Goal: Share content: Distribute website content to other platforms or users

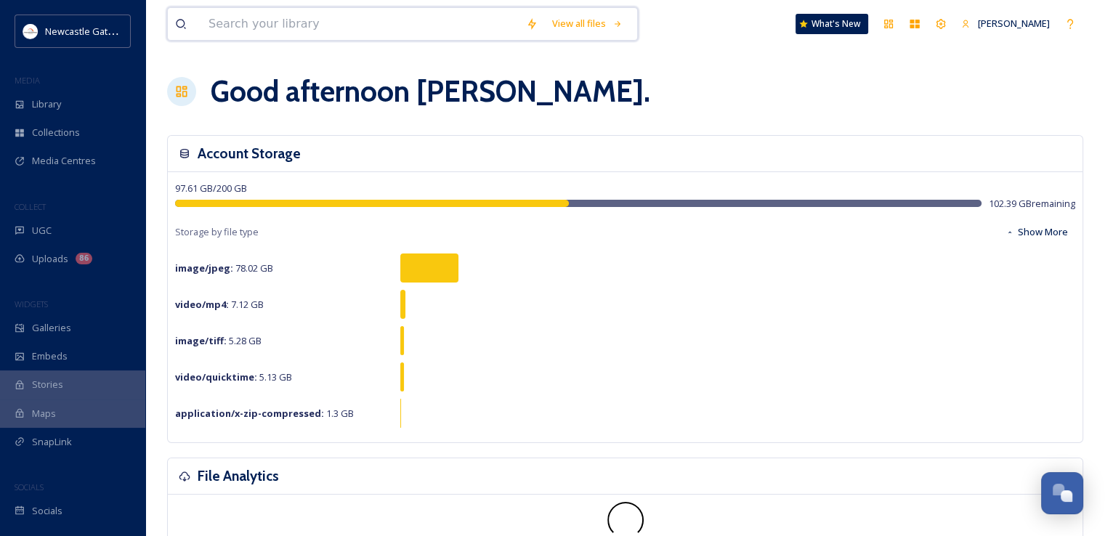
click at [291, 25] on input at bounding box center [360, 24] width 318 height 32
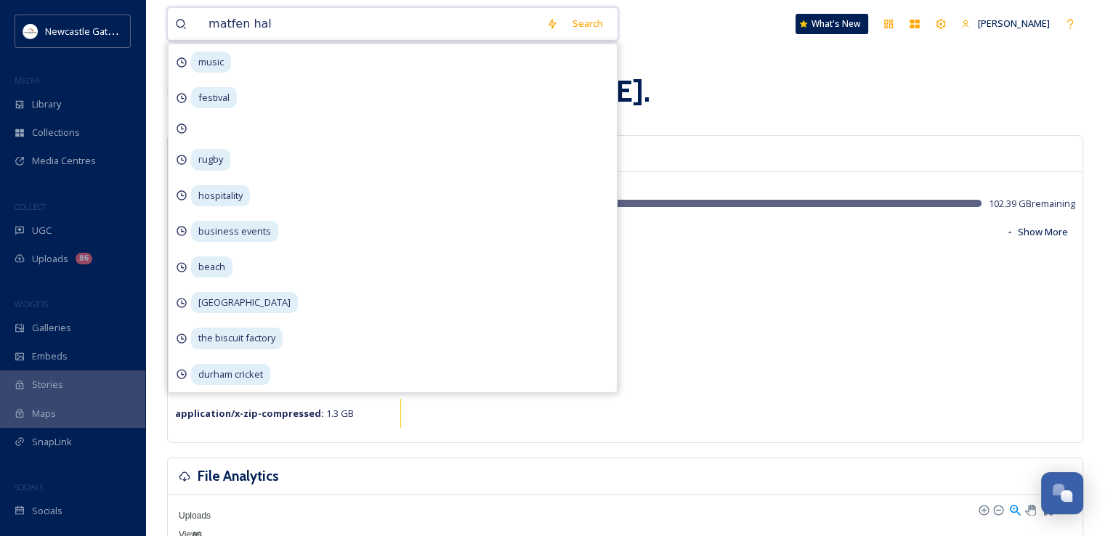
type input "matfen hall"
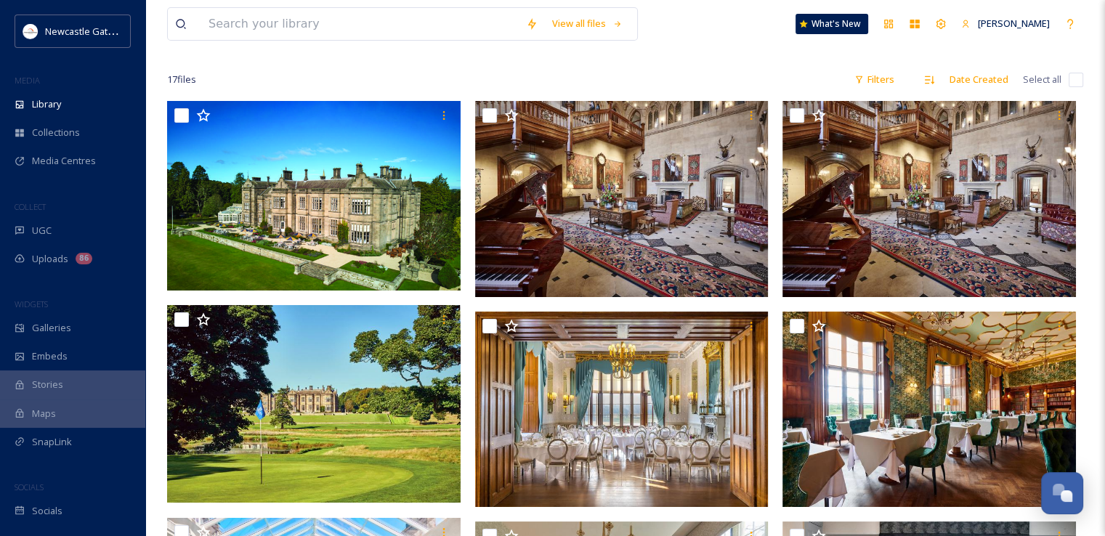
scroll to position [78, 0]
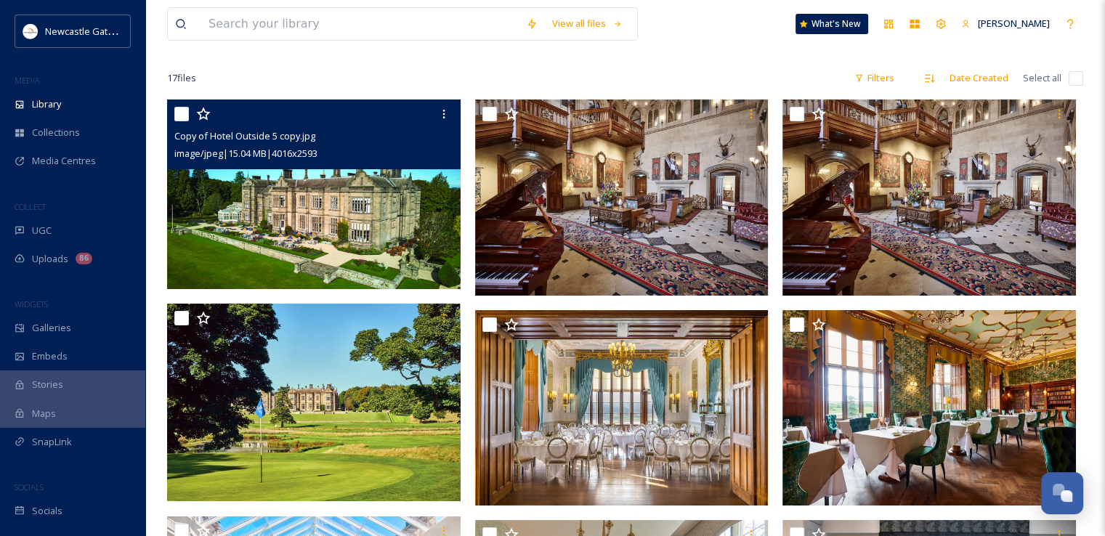
click at [391, 205] on img at bounding box center [314, 195] width 294 height 190
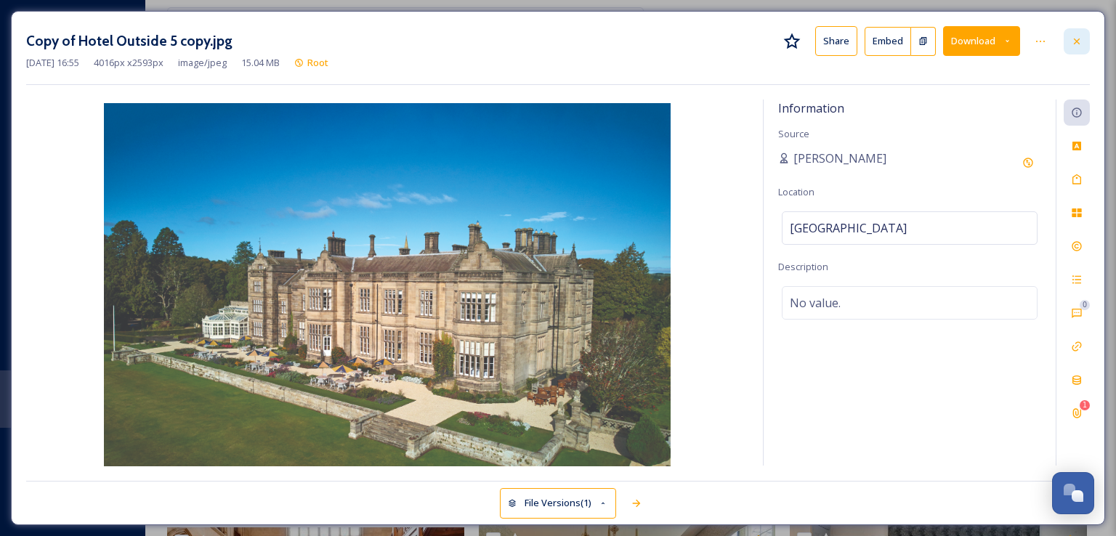
click at [1089, 42] on div at bounding box center [1077, 41] width 26 height 26
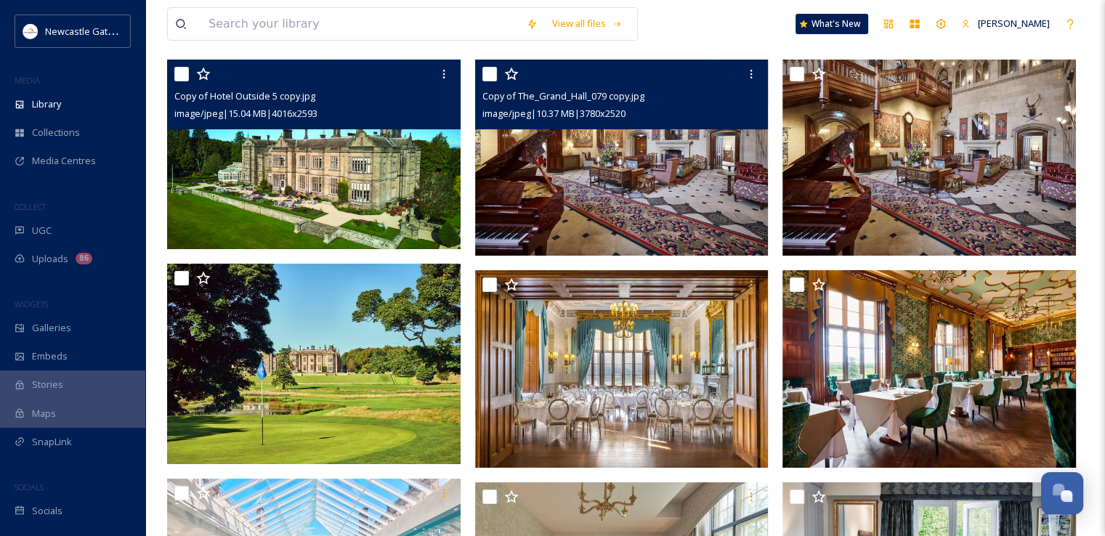
scroll to position [119, 0]
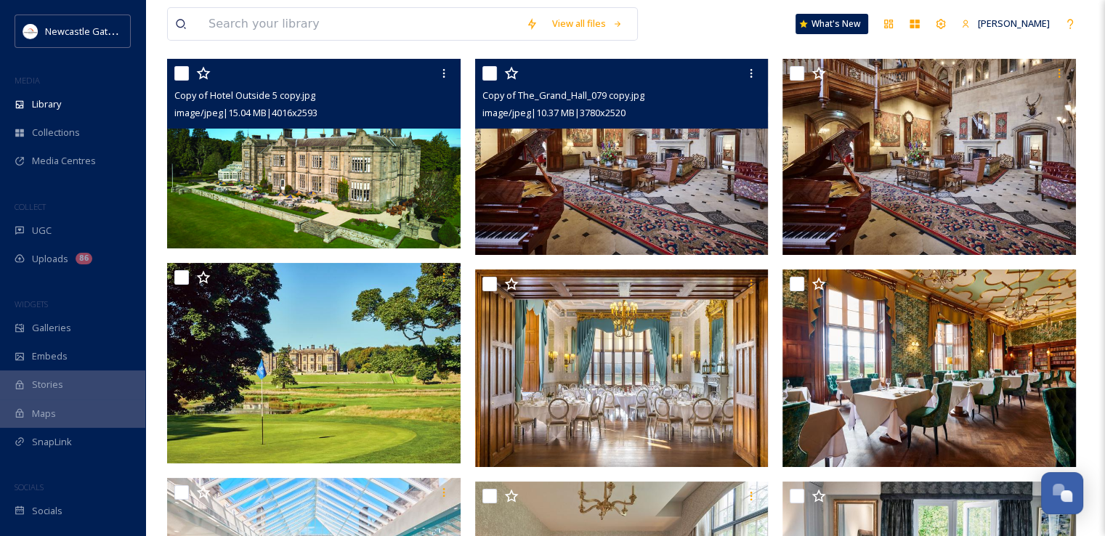
click at [663, 164] on img at bounding box center [622, 157] width 294 height 196
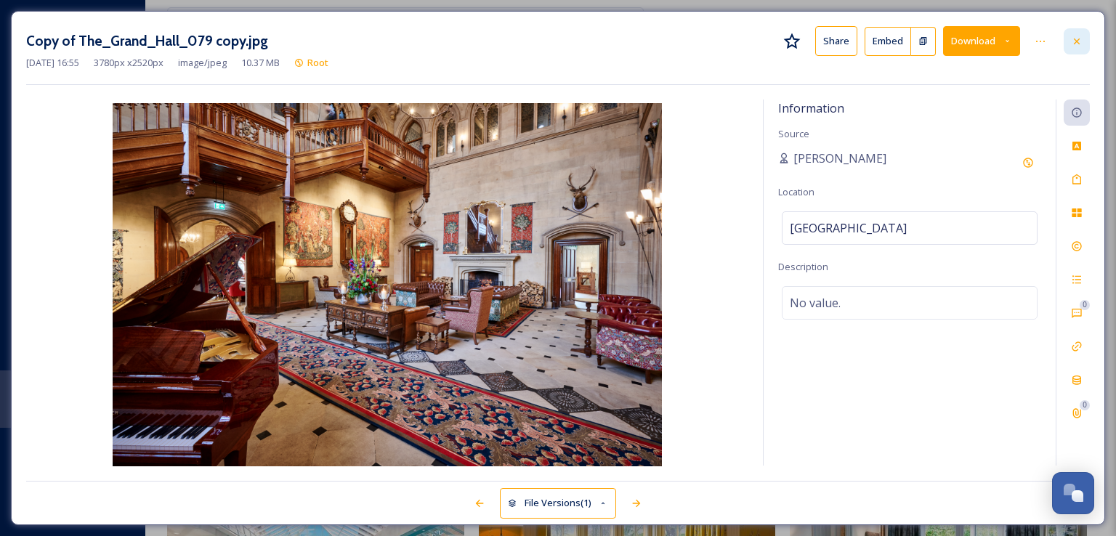
click at [1084, 40] on div at bounding box center [1077, 41] width 26 height 26
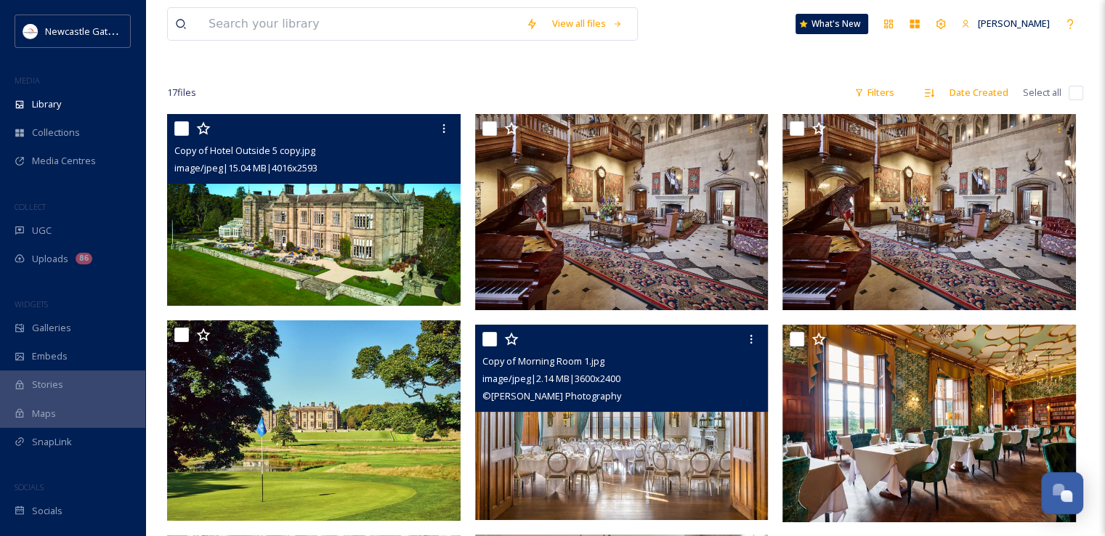
scroll to position [58, 0]
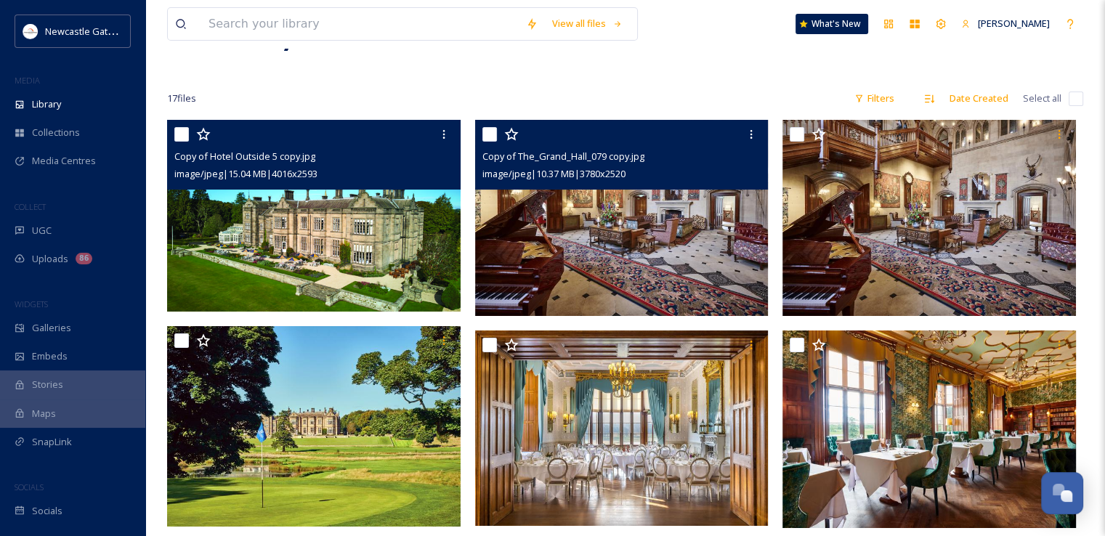
click at [669, 256] on img at bounding box center [622, 218] width 294 height 196
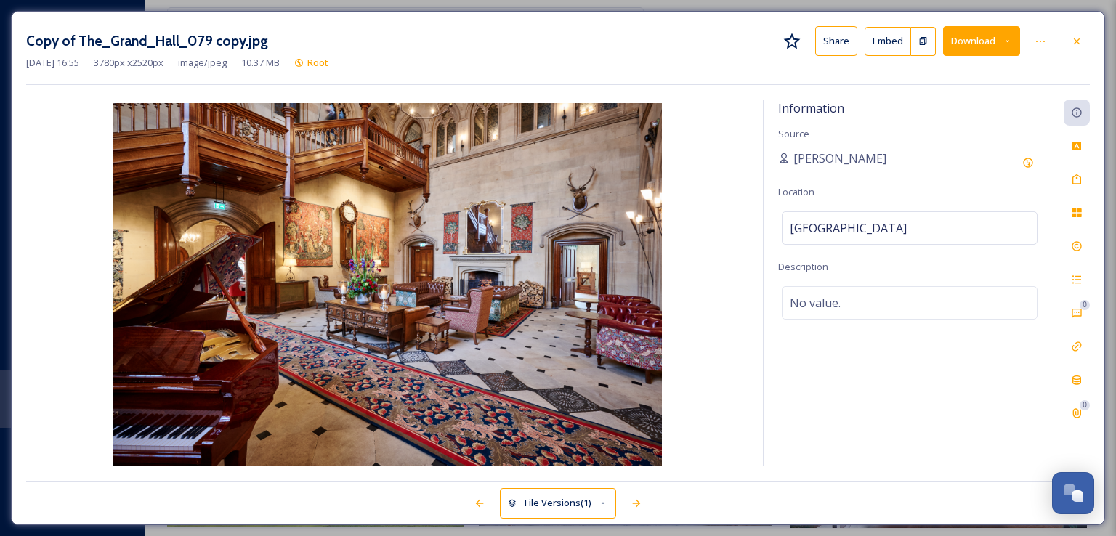
click at [978, 39] on button "Download" at bounding box center [981, 41] width 77 height 30
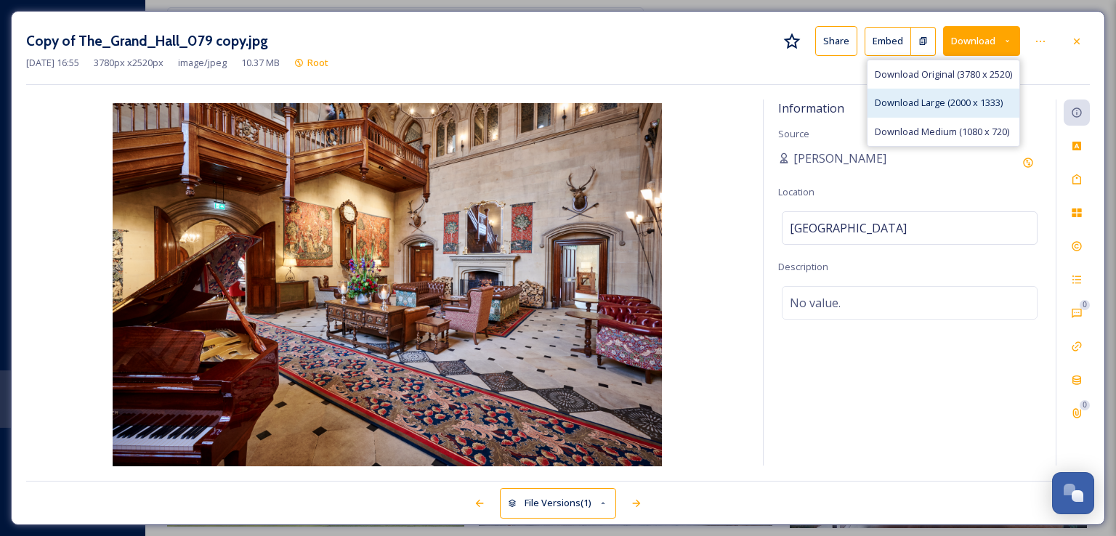
click at [954, 102] on span "Download Large (2000 x 1333)" at bounding box center [939, 103] width 128 height 14
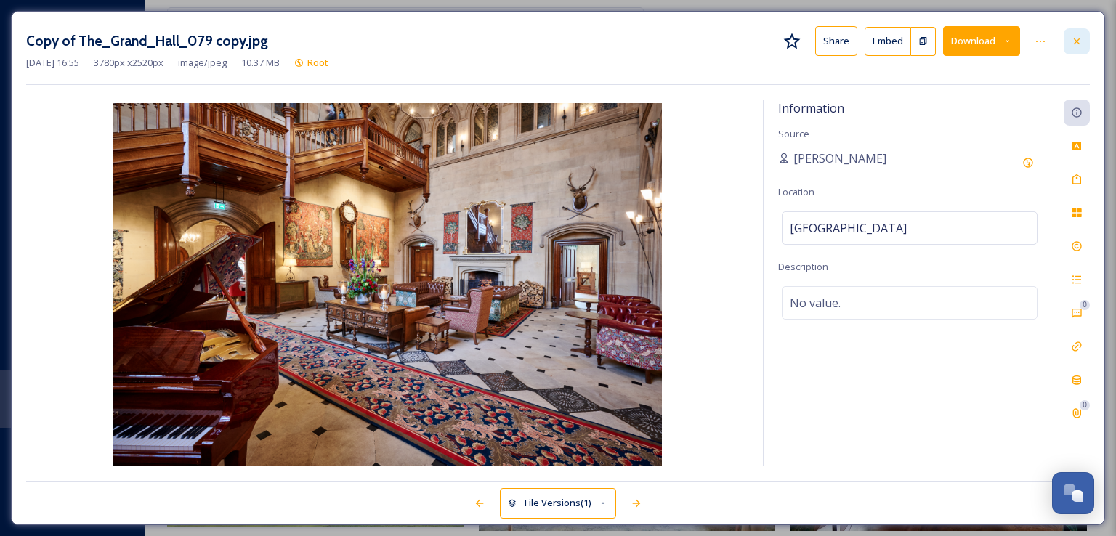
click at [1085, 48] on div at bounding box center [1077, 41] width 26 height 26
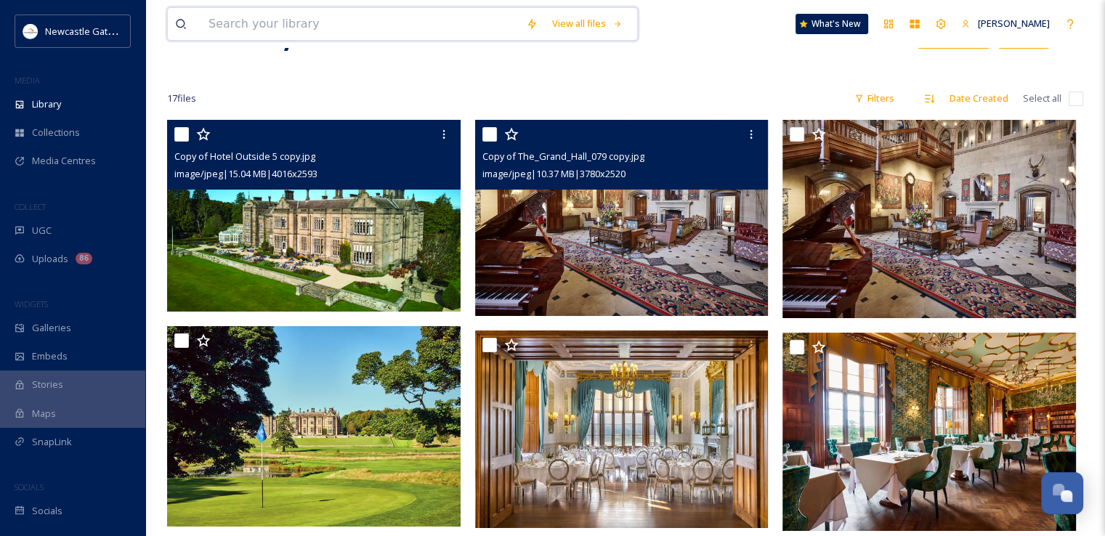
click at [375, 36] on input at bounding box center [360, 24] width 318 height 32
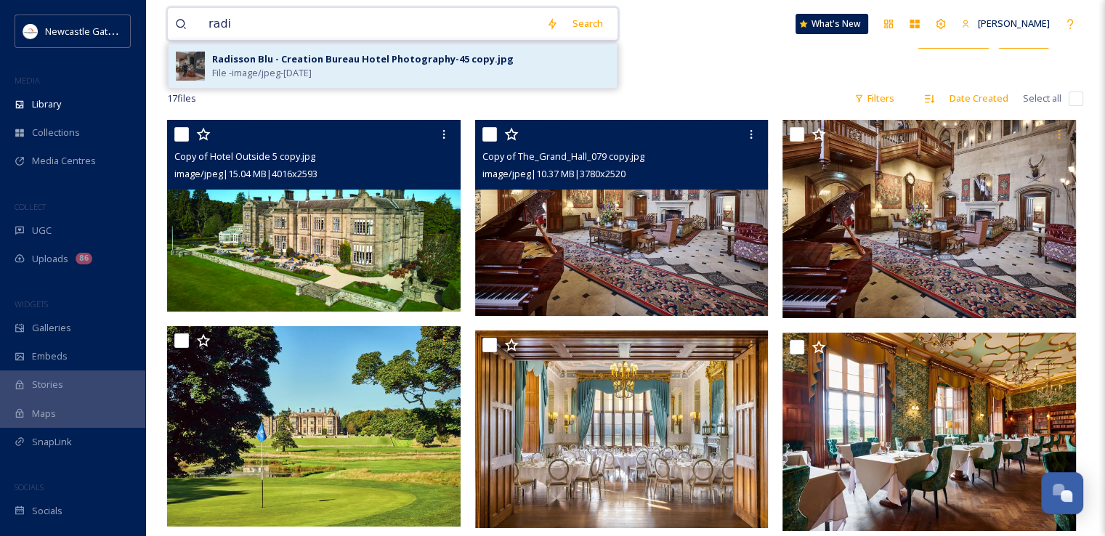
type input "radi"
click at [380, 63] on div "Radisson Blu - Creation Bureau Hotel Photography-45 copy.jpg" at bounding box center [363, 59] width 302 height 14
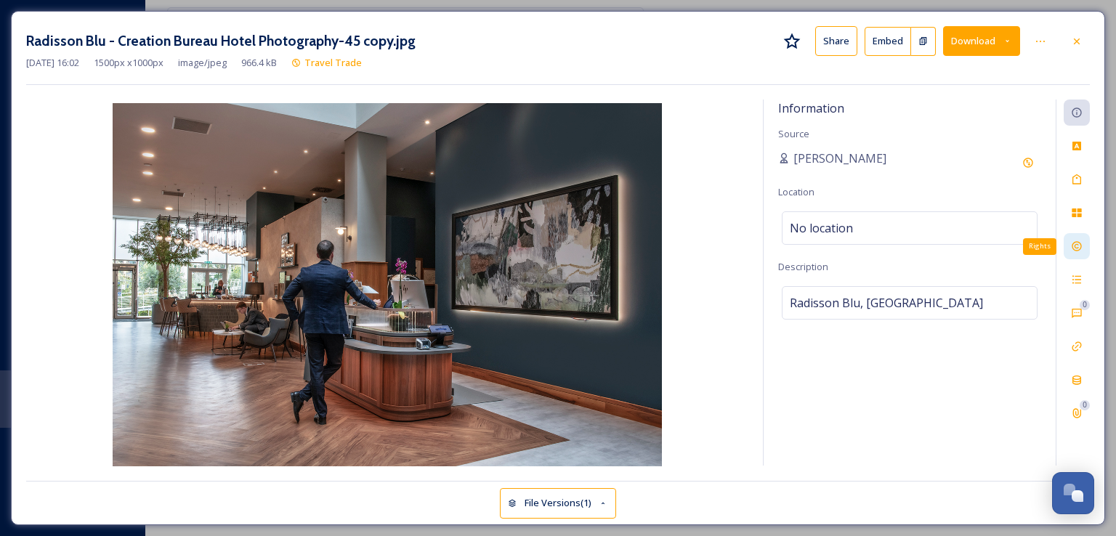
click at [1080, 242] on icon at bounding box center [1077, 247] width 12 height 12
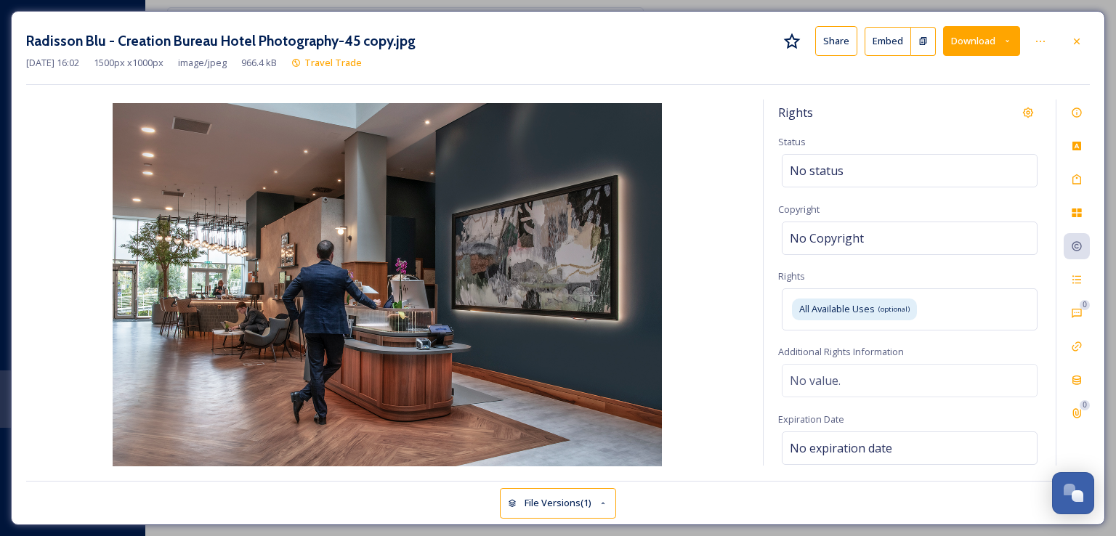
click at [1000, 33] on button "Download" at bounding box center [981, 41] width 77 height 30
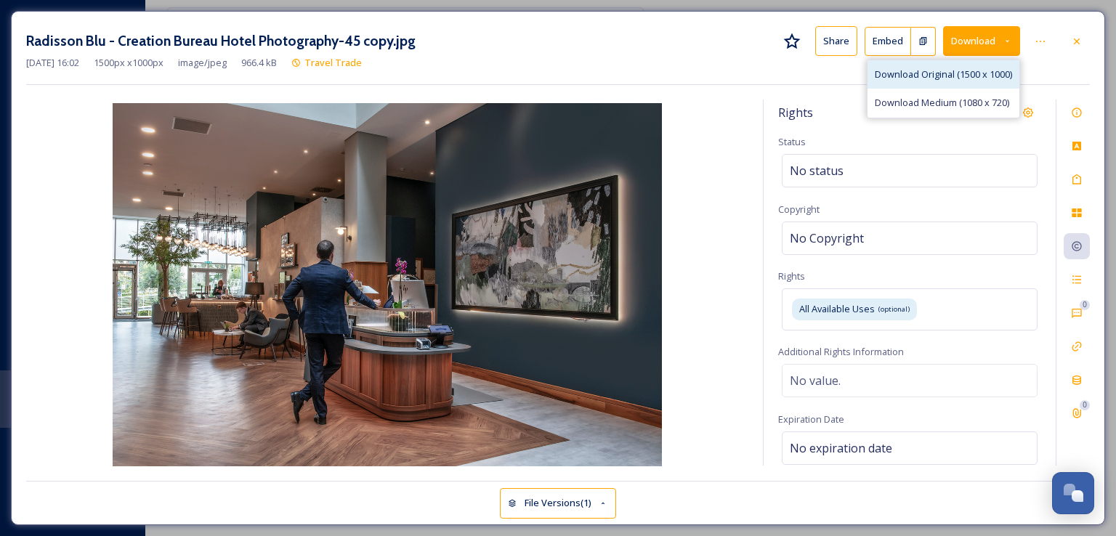
click at [976, 69] on span "Download Original (1500 x 1000)" at bounding box center [943, 75] width 137 height 14
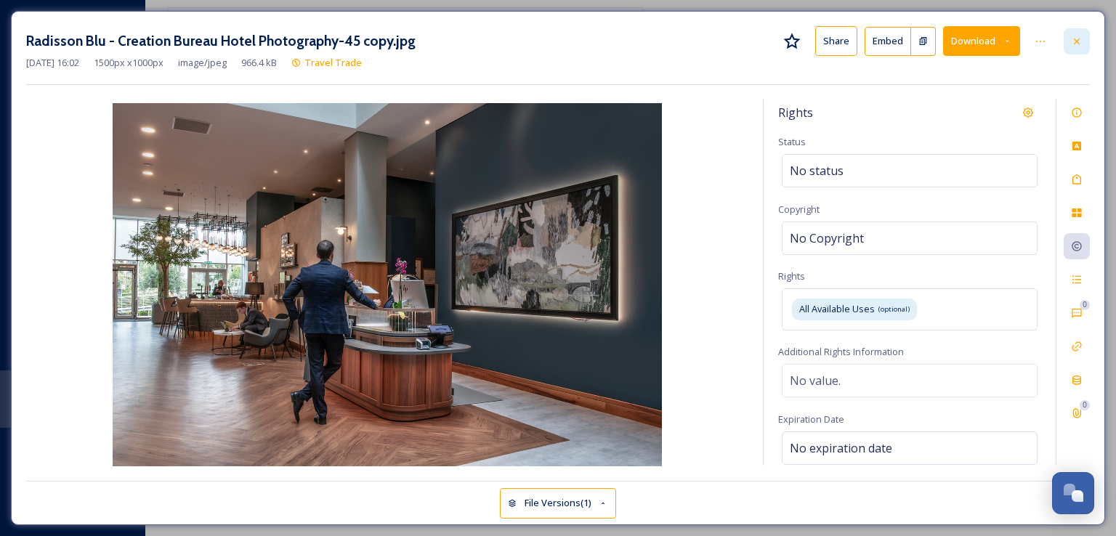
click at [1074, 42] on icon at bounding box center [1077, 42] width 12 height 12
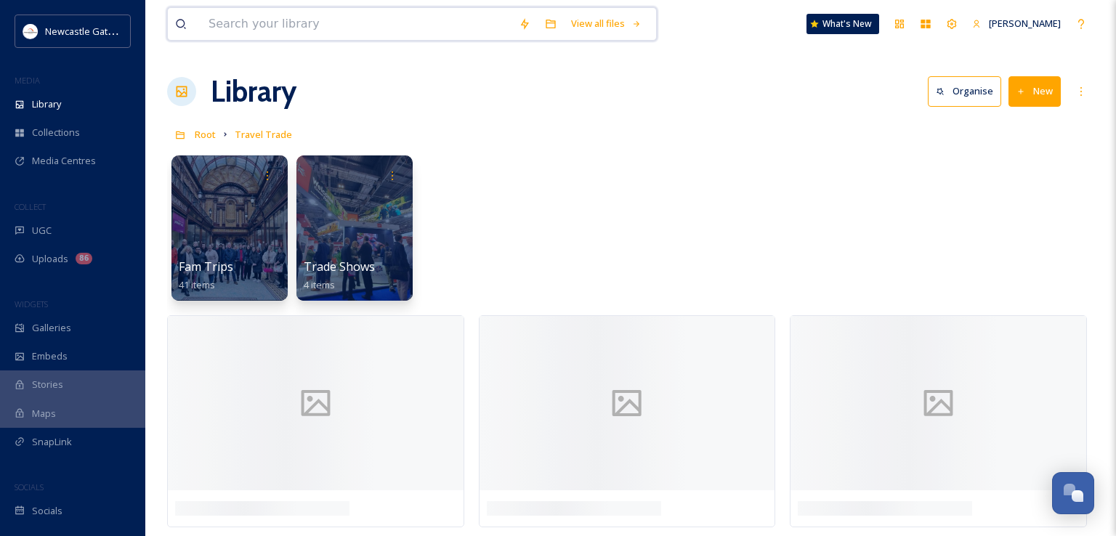
click at [371, 24] on input at bounding box center [356, 24] width 310 height 32
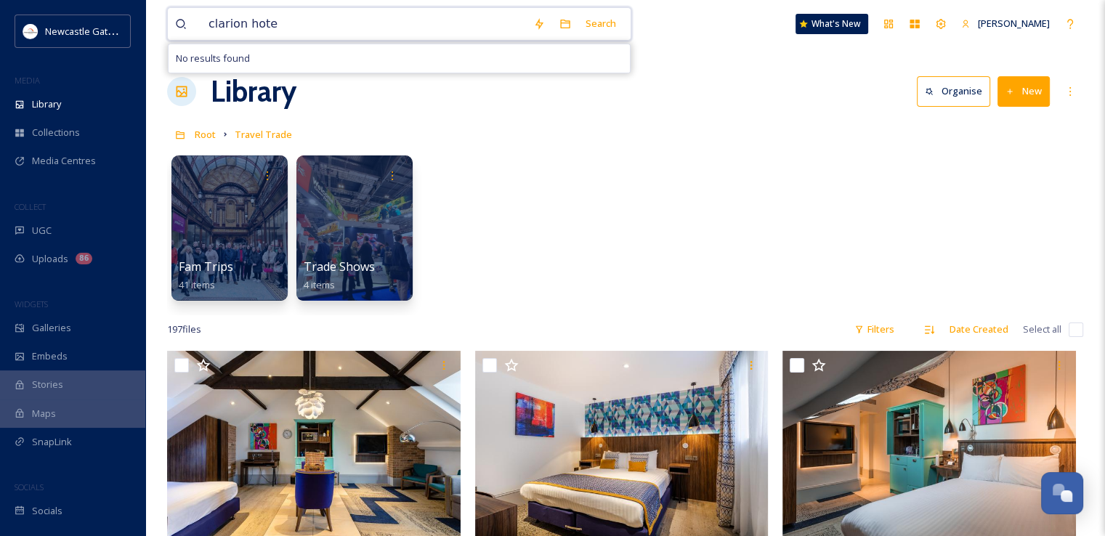
type input "clarion hotel"
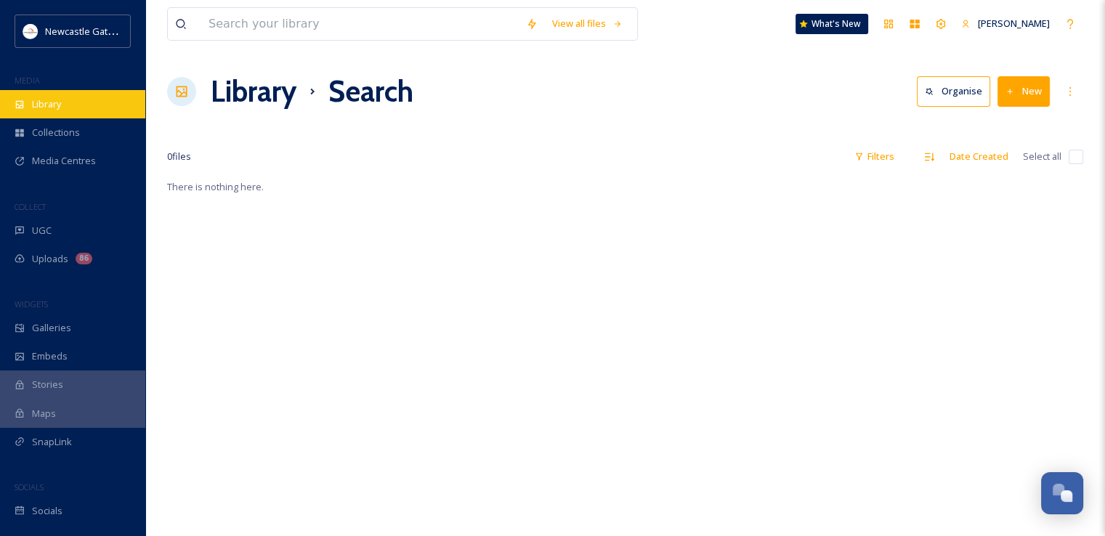
click at [87, 102] on div "Library" at bounding box center [72, 104] width 145 height 28
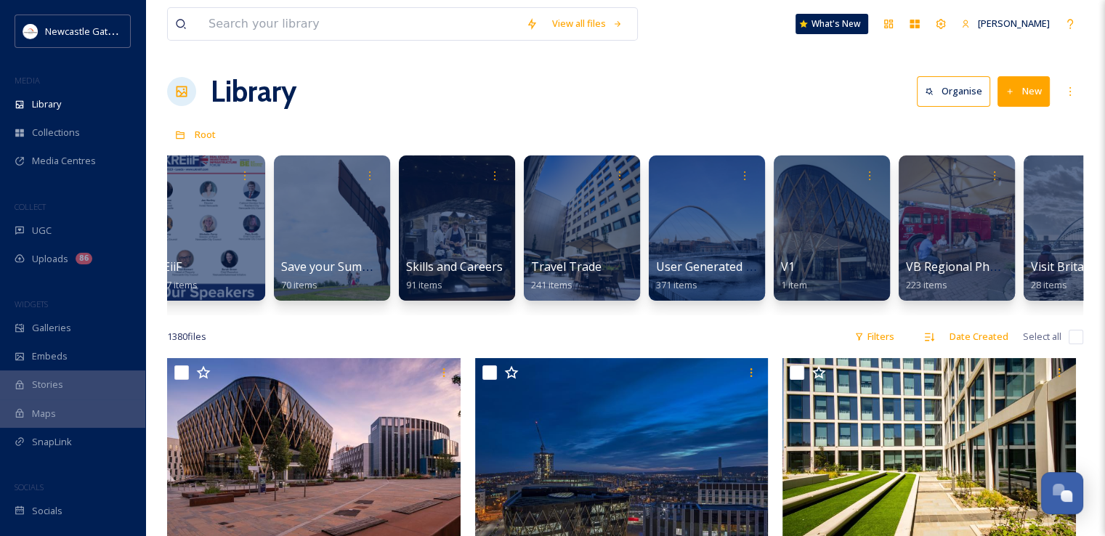
scroll to position [0, 3084]
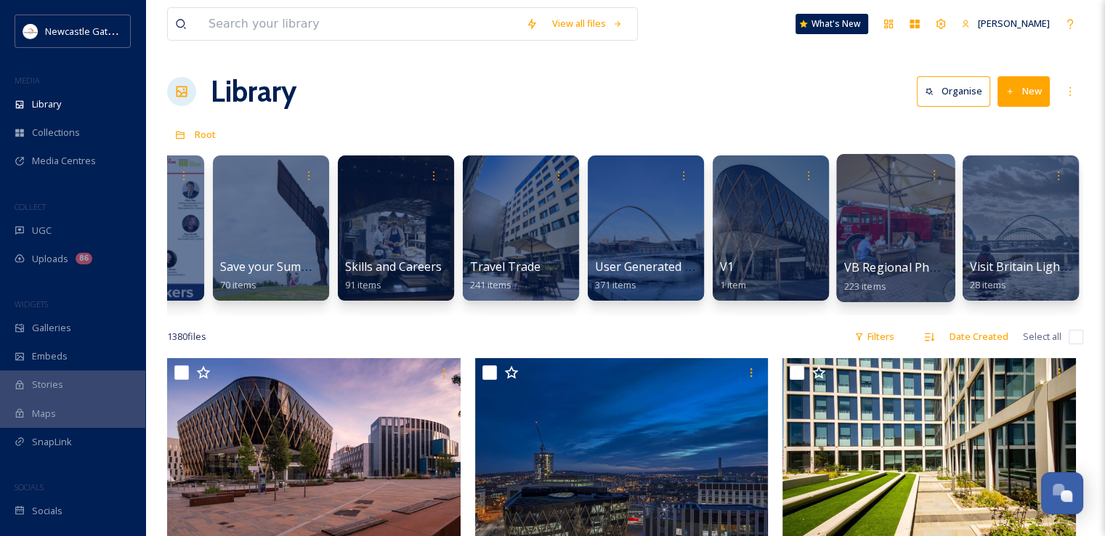
click at [898, 213] on div at bounding box center [896, 228] width 118 height 148
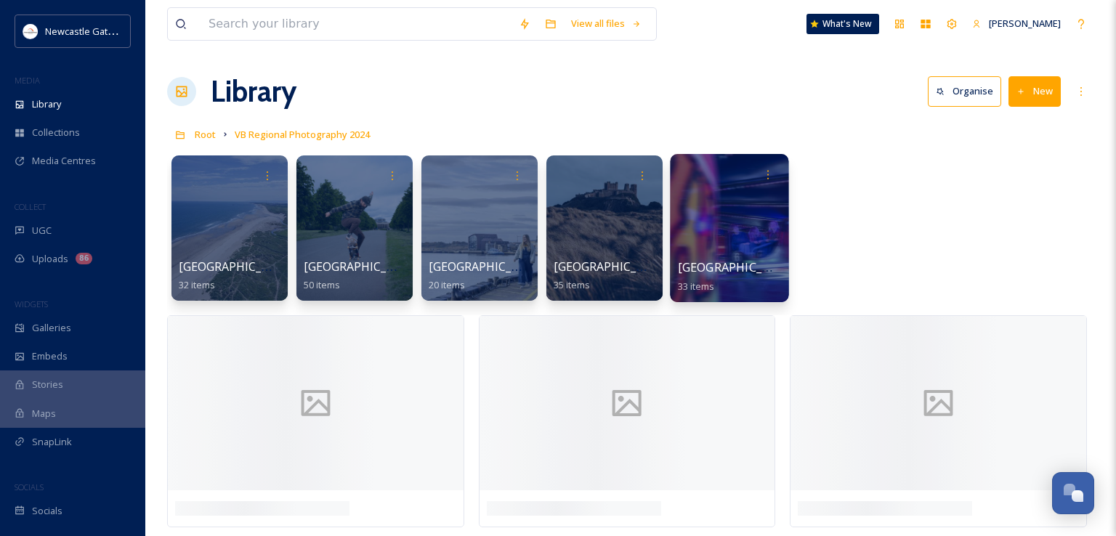
click at [681, 241] on div at bounding box center [729, 228] width 118 height 148
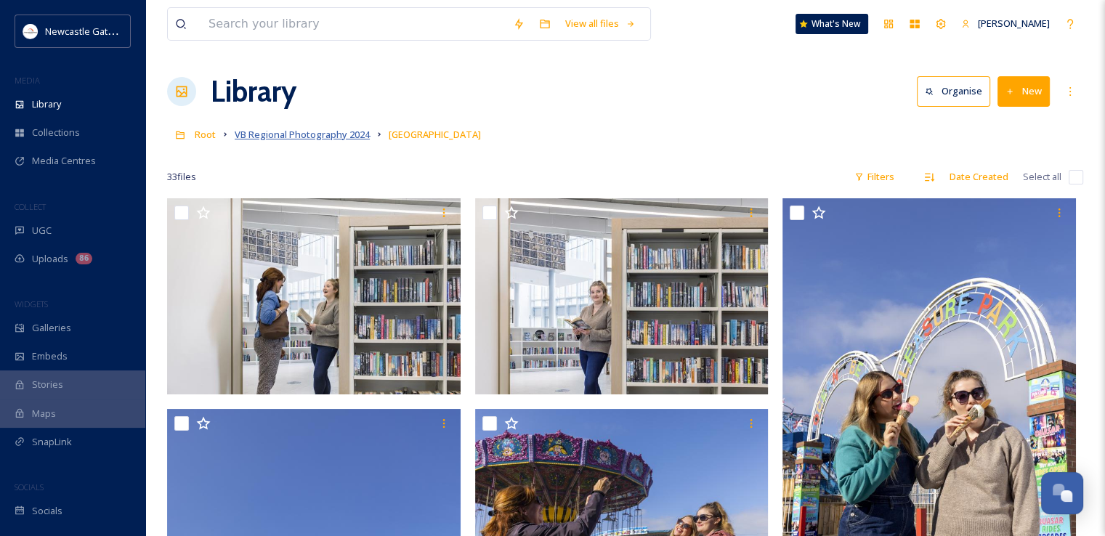
click at [320, 136] on span "VB Regional Photography 2024" at bounding box center [302, 134] width 135 height 13
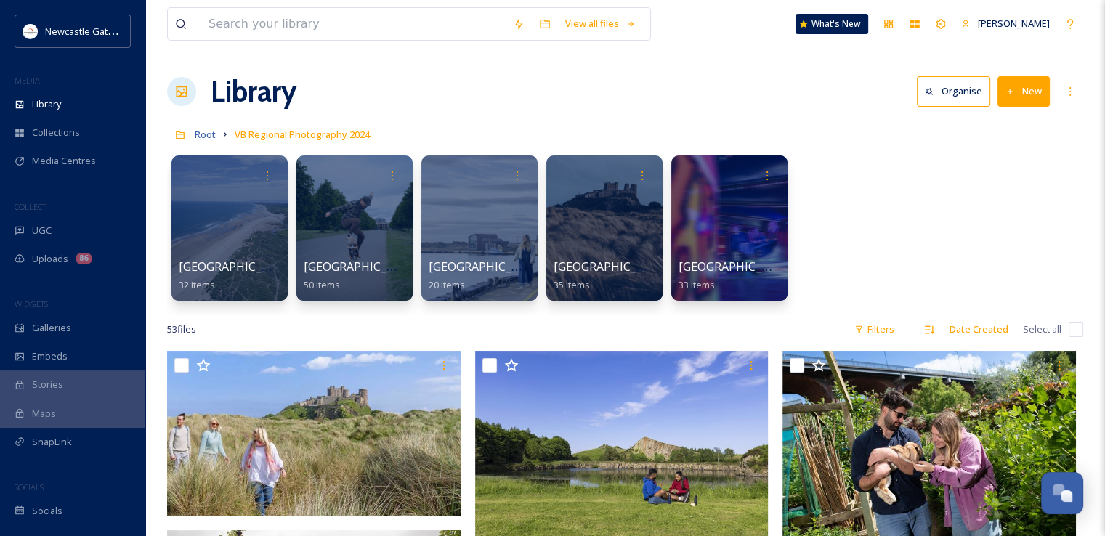
click at [210, 133] on span "Root" at bounding box center [205, 134] width 21 height 13
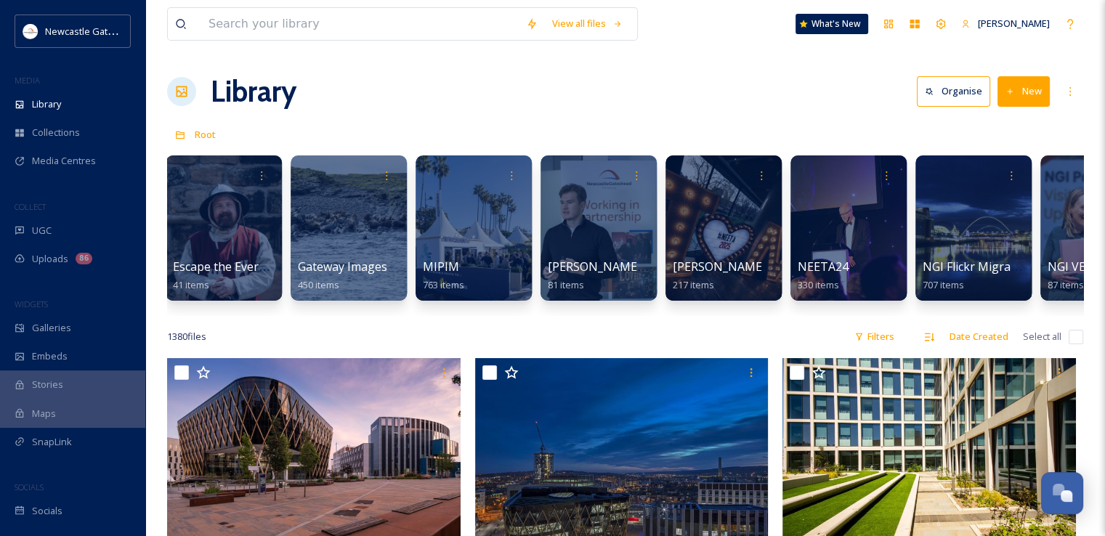
scroll to position [0, 1133]
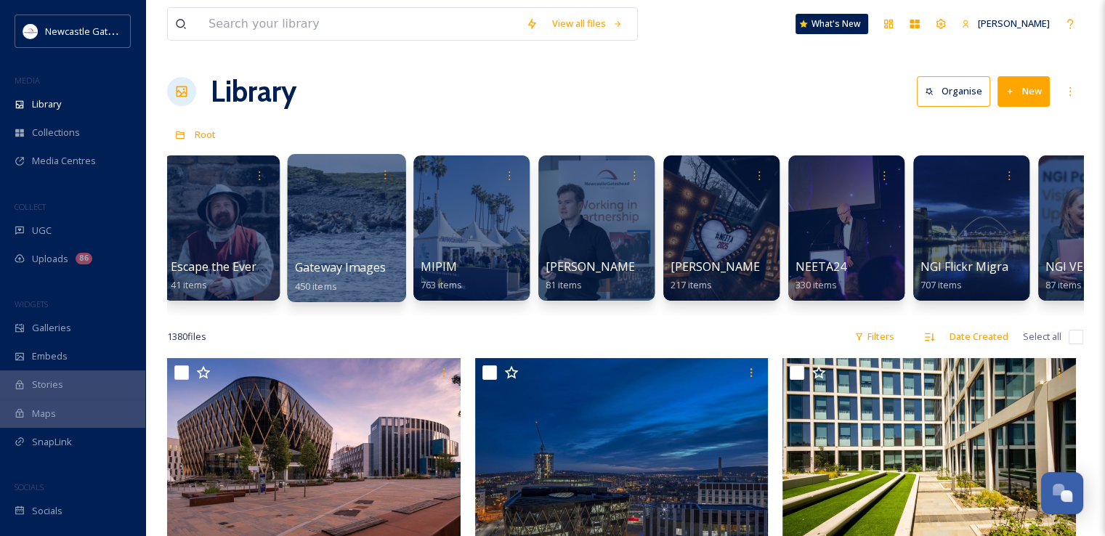
click at [322, 251] on div at bounding box center [346, 228] width 118 height 148
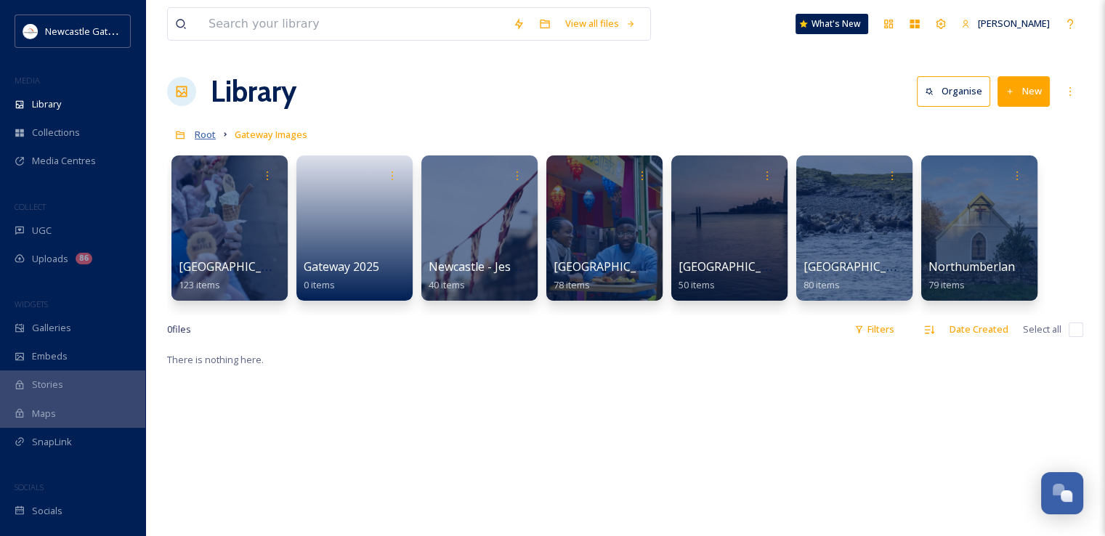
click at [204, 134] on span "Root" at bounding box center [205, 134] width 21 height 13
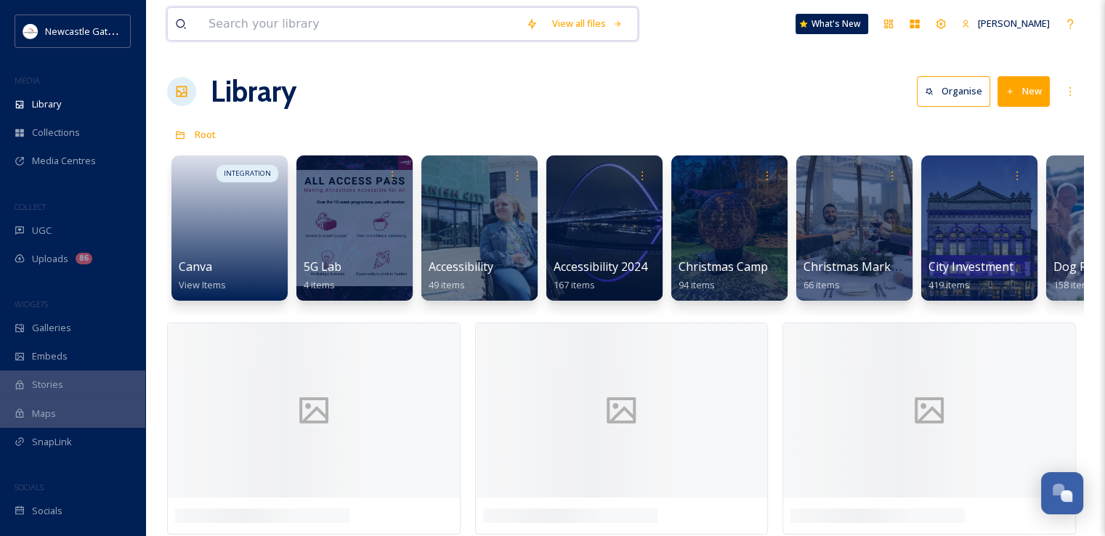
click at [307, 30] on input at bounding box center [360, 24] width 318 height 32
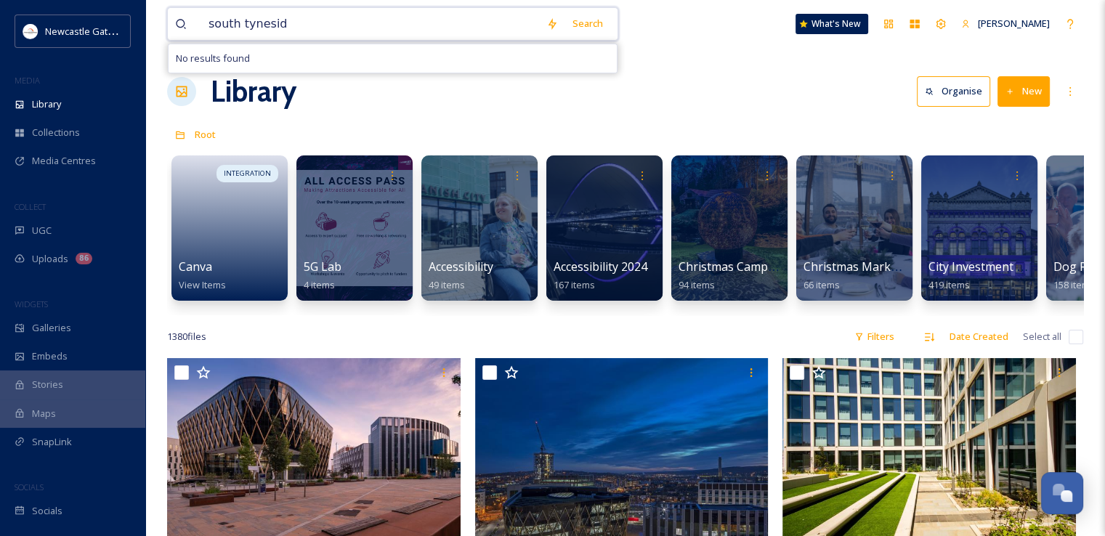
type input "[GEOGRAPHIC_DATA]"
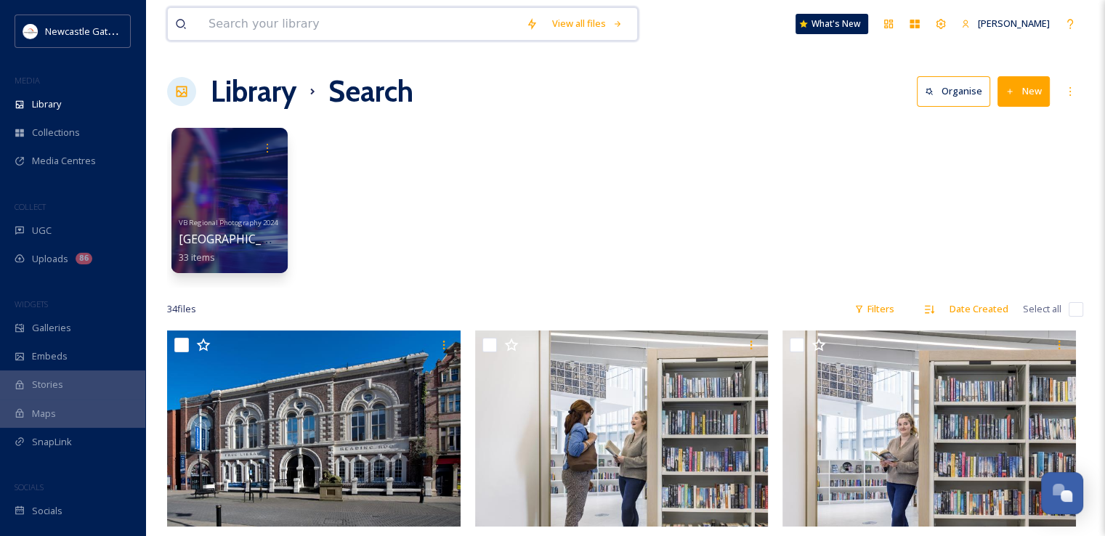
click at [342, 21] on input at bounding box center [360, 24] width 318 height 32
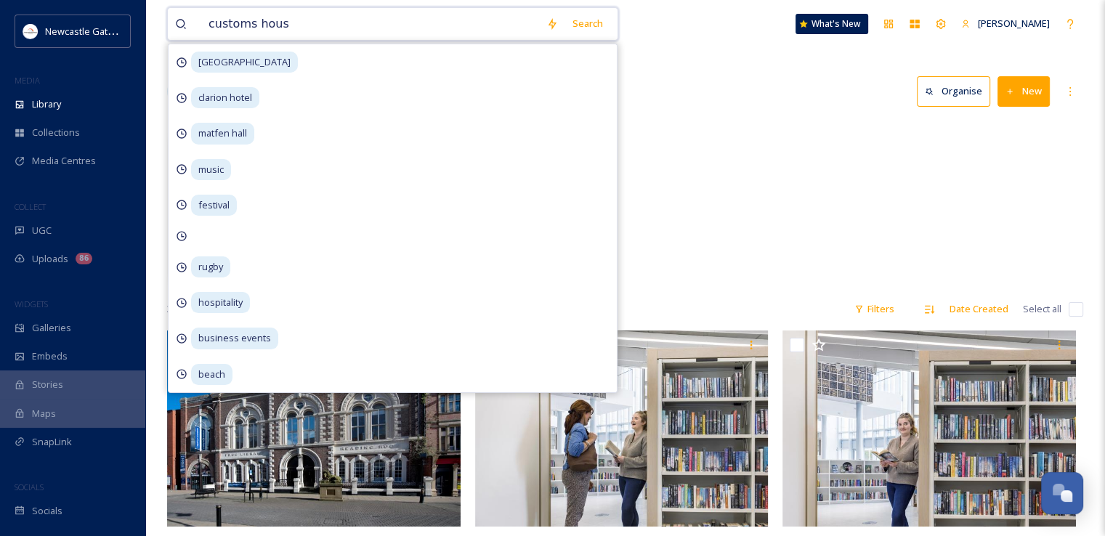
type input "customs house"
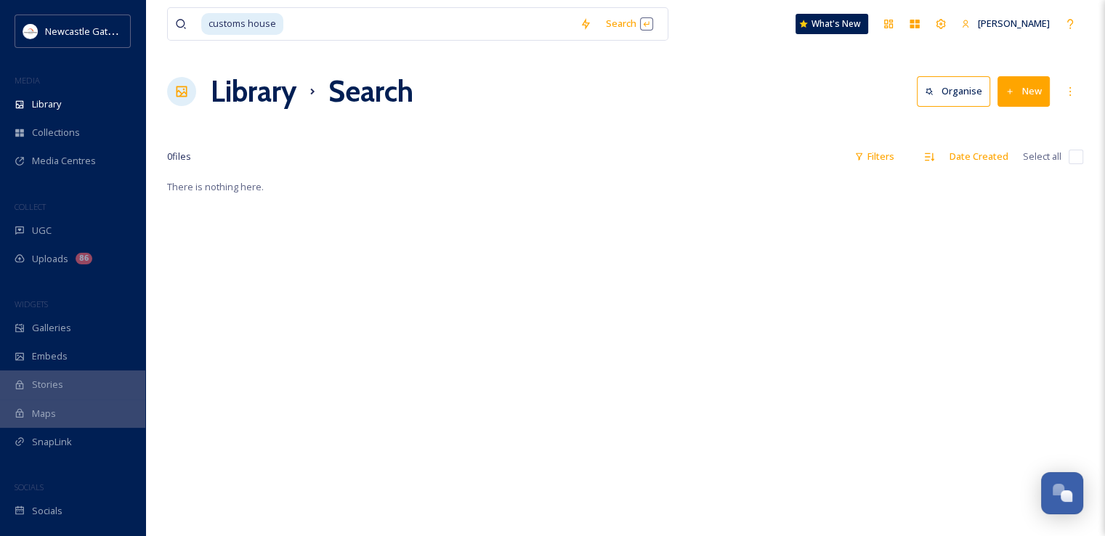
click at [803, 111] on div "Library Search Organise New" at bounding box center [625, 92] width 916 height 44
click at [70, 102] on div "Library" at bounding box center [72, 104] width 145 height 28
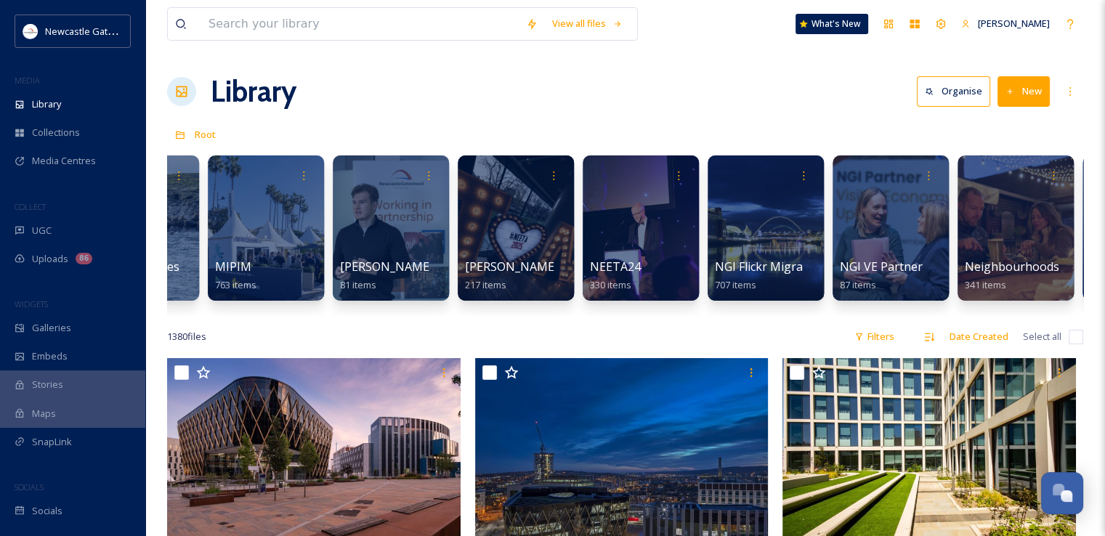
scroll to position [0, 1342]
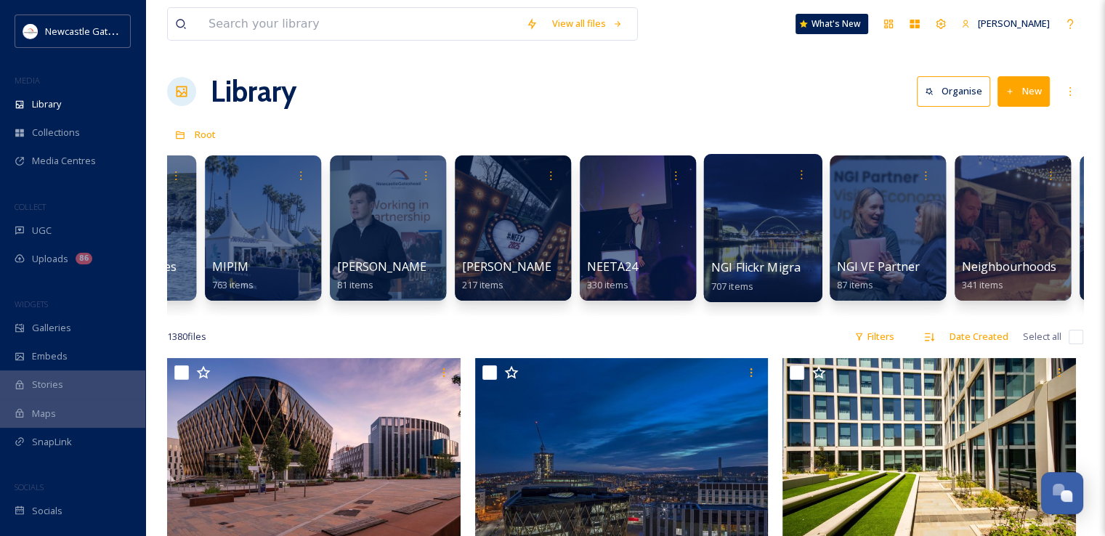
click at [777, 248] on div at bounding box center [763, 228] width 118 height 148
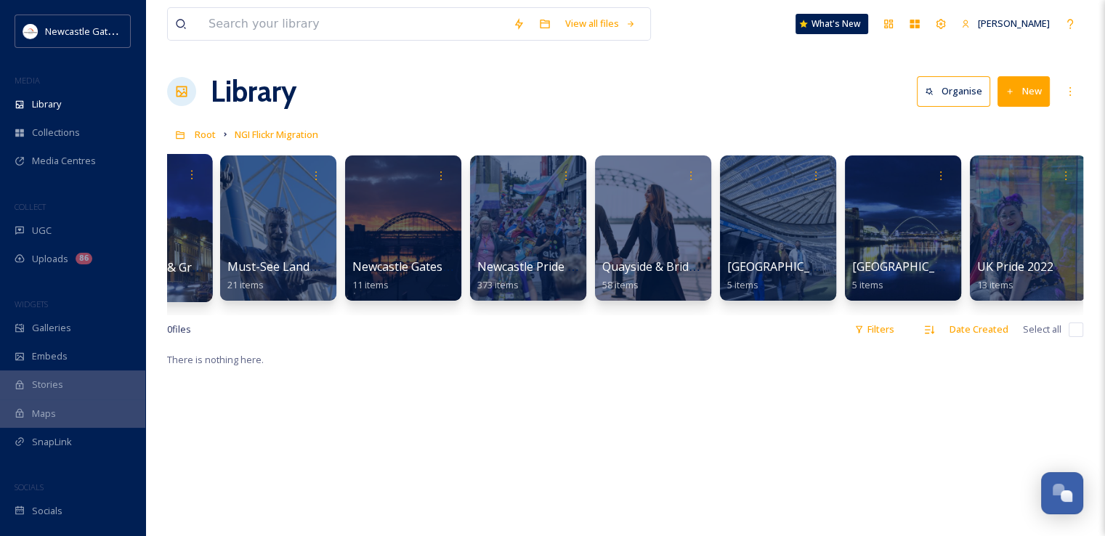
scroll to position [0, 1209]
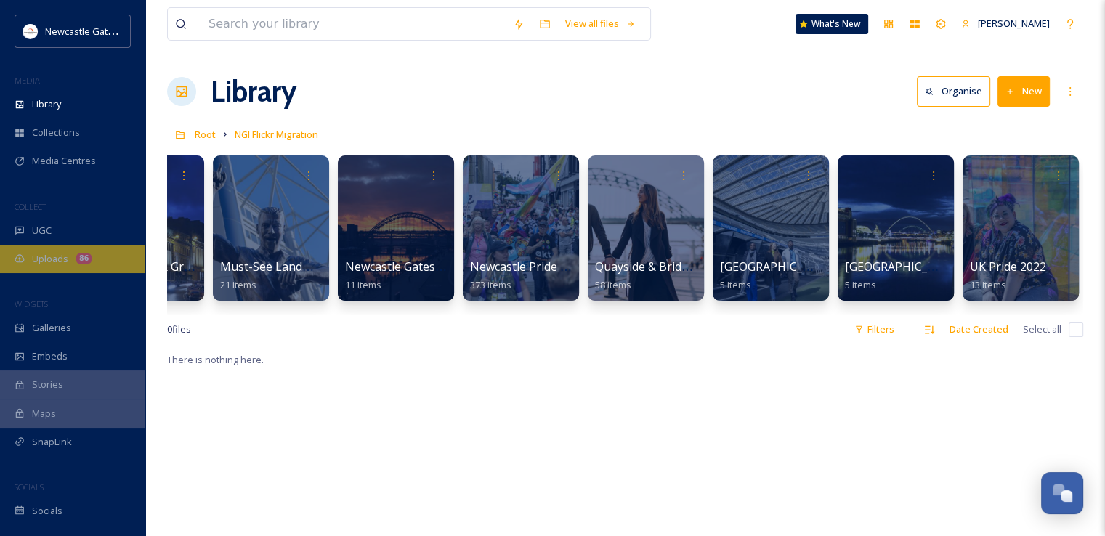
click at [79, 257] on div "86" at bounding box center [84, 259] width 17 height 12
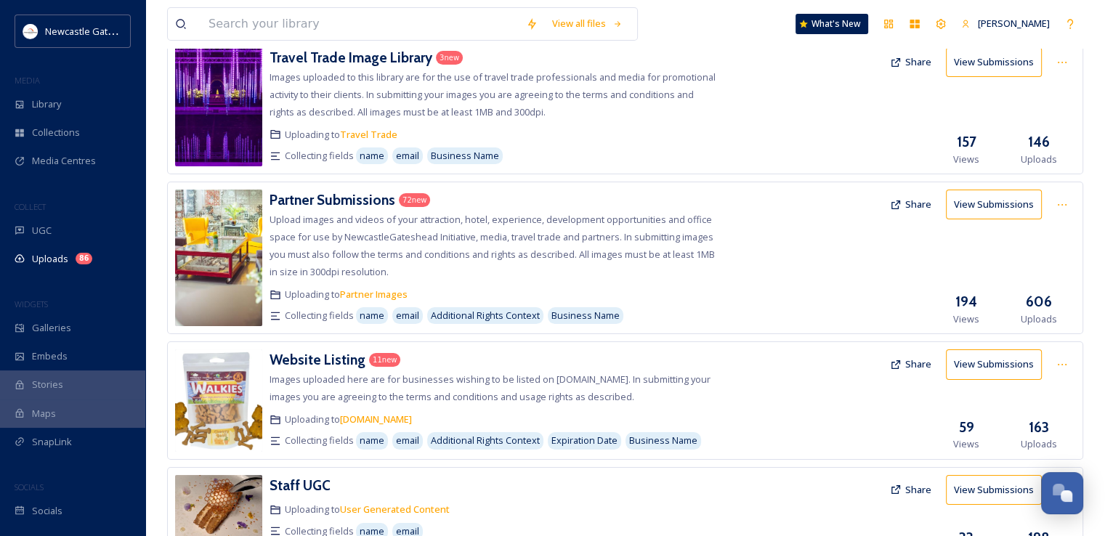
scroll to position [96, 0]
click at [1058, 203] on icon at bounding box center [1063, 205] width 12 height 12
click at [901, 199] on icon at bounding box center [896, 205] width 12 height 12
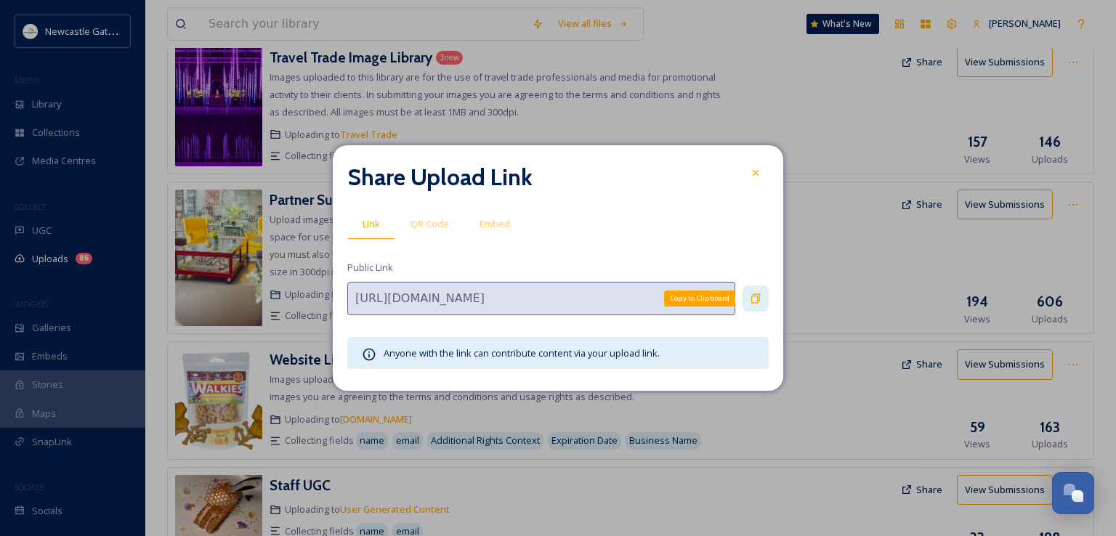
click at [753, 299] on icon at bounding box center [756, 299] width 12 height 12
click at [759, 174] on icon at bounding box center [756, 173] width 12 height 12
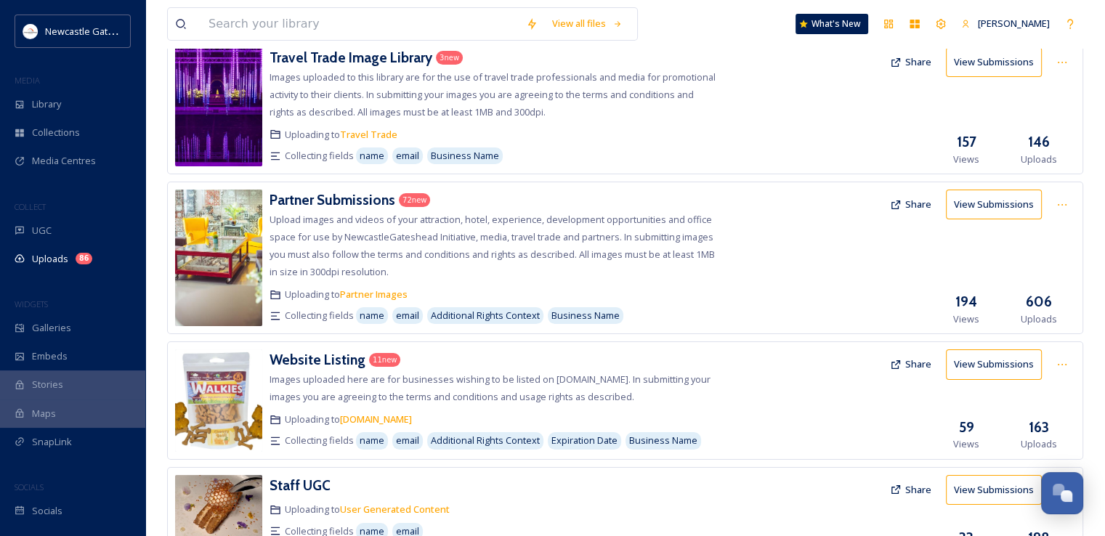
click at [908, 209] on button "Share" at bounding box center [911, 204] width 56 height 28
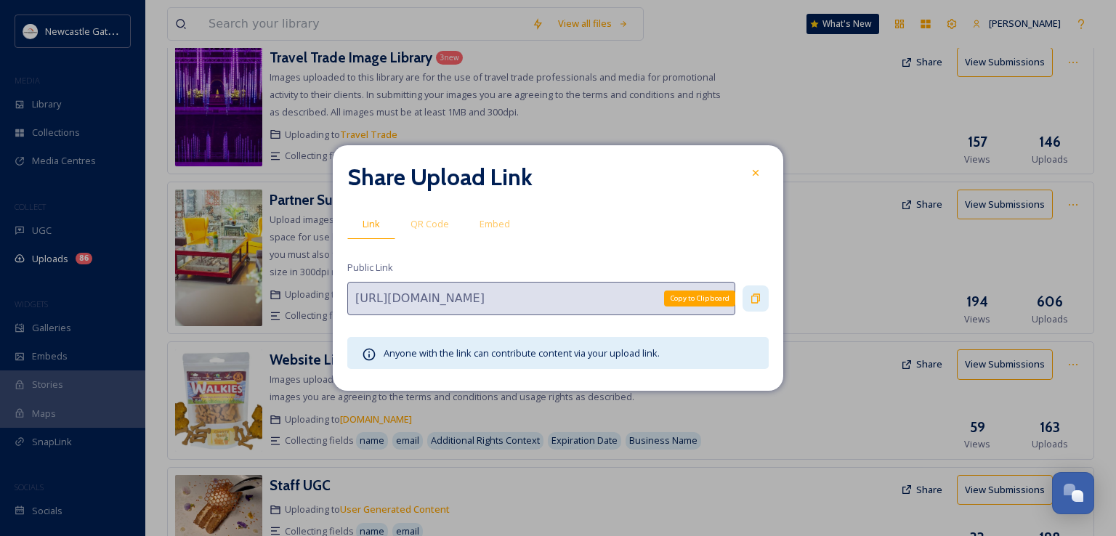
click at [752, 297] on icon at bounding box center [756, 298] width 9 height 9
click at [767, 177] on div at bounding box center [756, 173] width 26 height 26
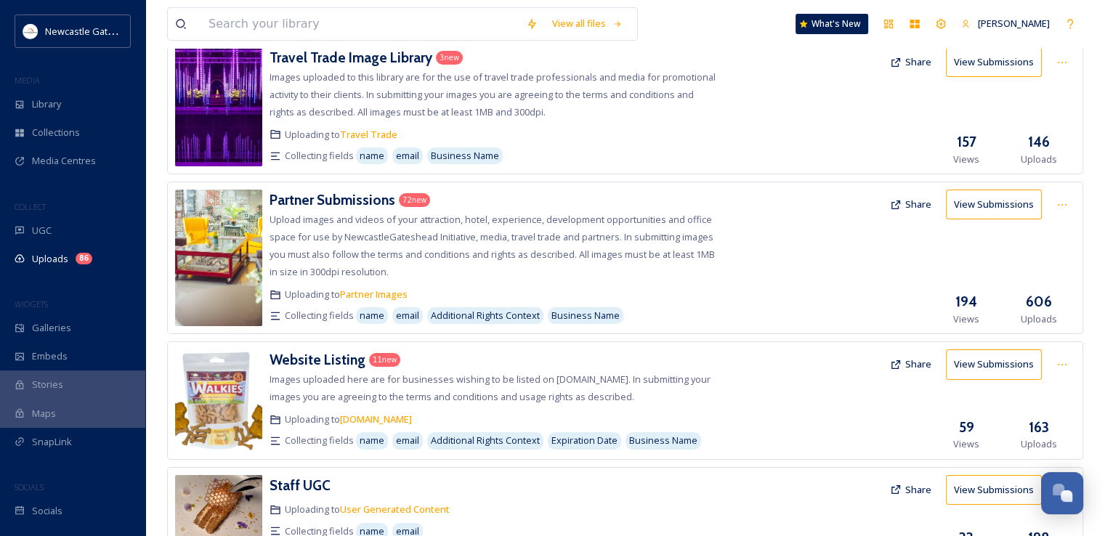
scroll to position [0, 0]
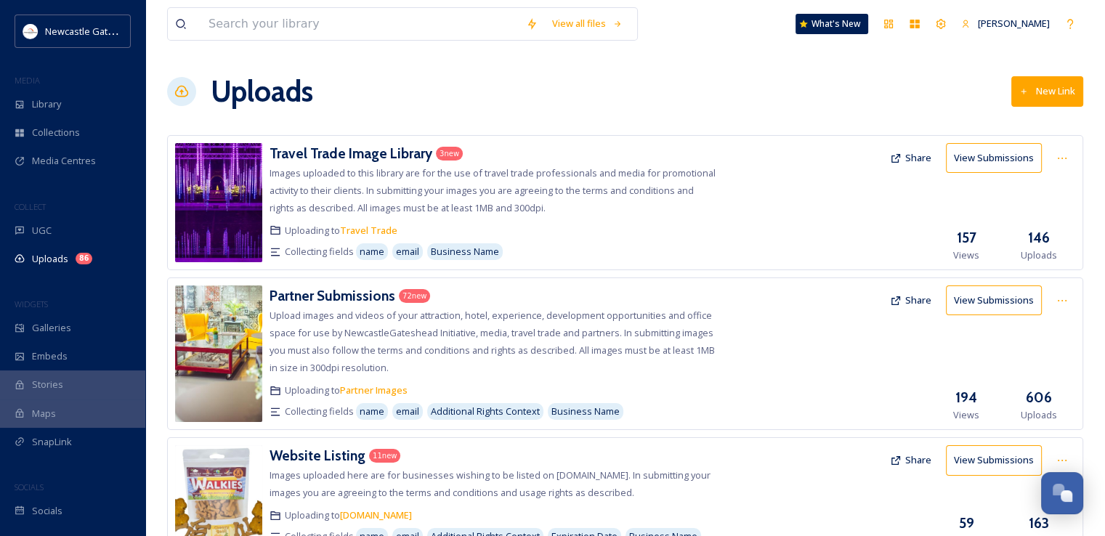
click at [1051, 89] on button "New Link" at bounding box center [1048, 91] width 72 height 30
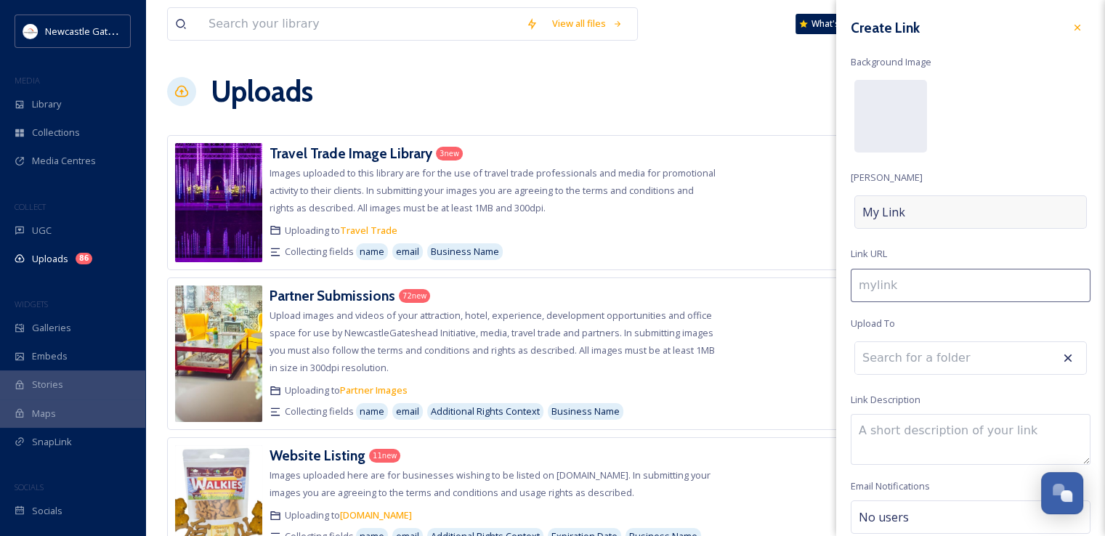
click at [892, 219] on span "My Link" at bounding box center [884, 212] width 43 height 17
click at [892, 219] on input at bounding box center [971, 212] width 240 height 33
type input "i"
type input "I"
type input "im"
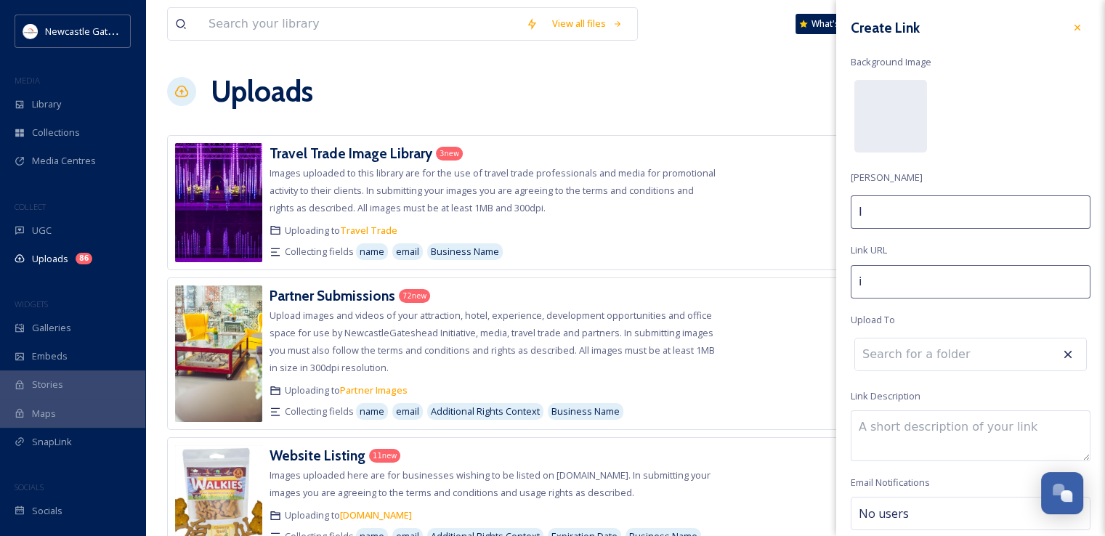
type input "Im"
type input "ima"
type input "Ima"
type input "imag"
type input "Imag"
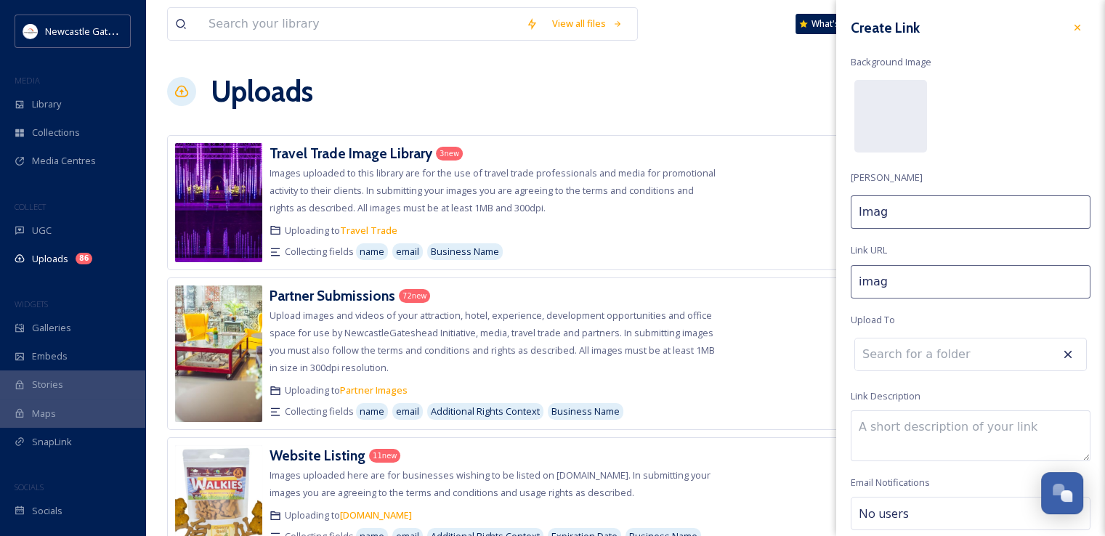
type input "image"
type input "Image"
type input "image-"
type input "Image"
type input "image-s"
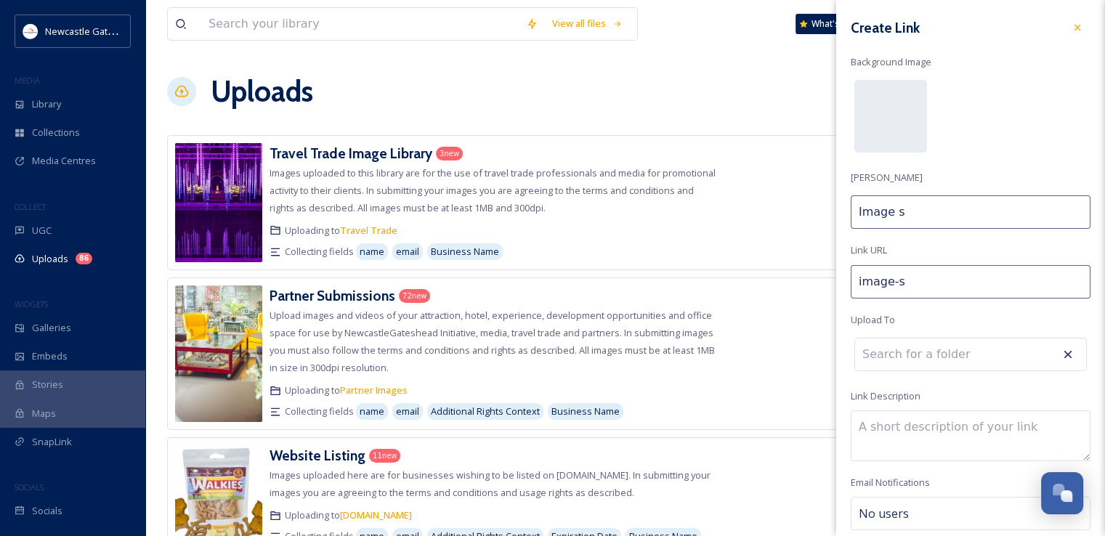
type input "Image su"
type input "image-sub"
type input "Image sub"
type input "image-subm"
type input "Image subm"
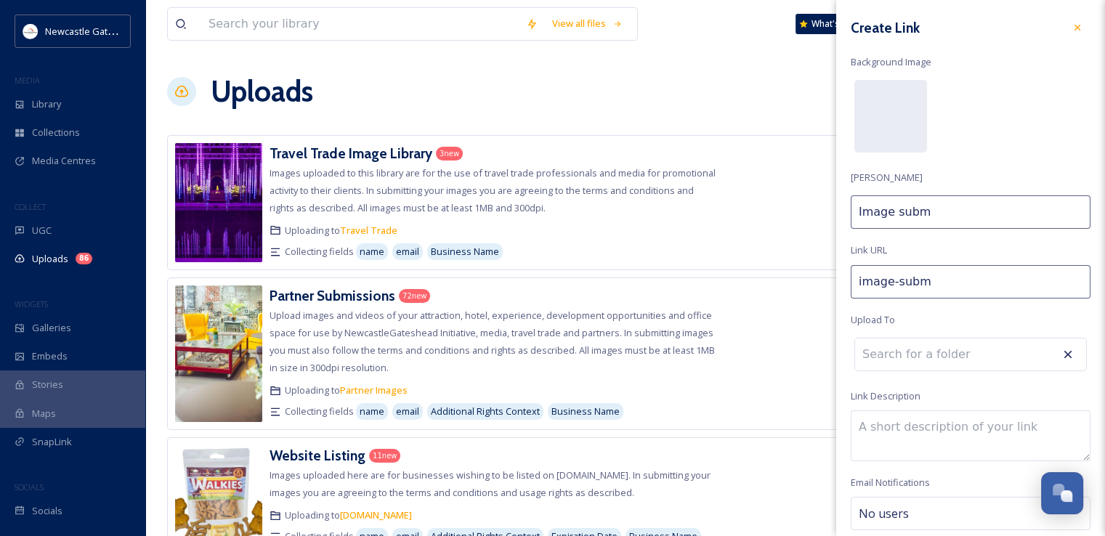
type input "image-submi"
type input "Image submi"
type input "image-submis"
type input "Image submis"
type input "image-submiss"
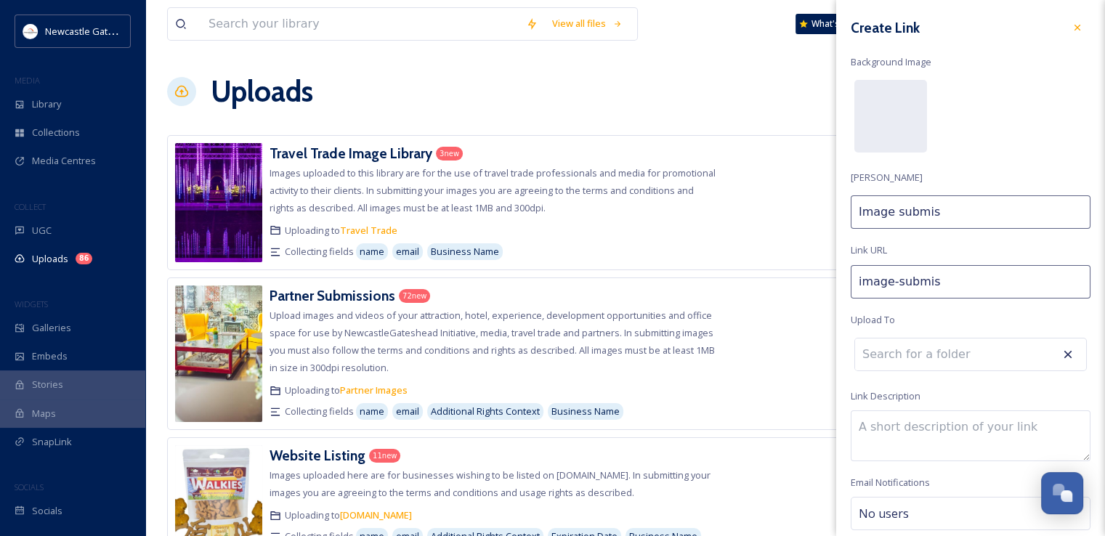
type input "Image submiss"
type input "image-submissi"
type input "Image submissi"
type input "image-submissio"
type input "Image submissio"
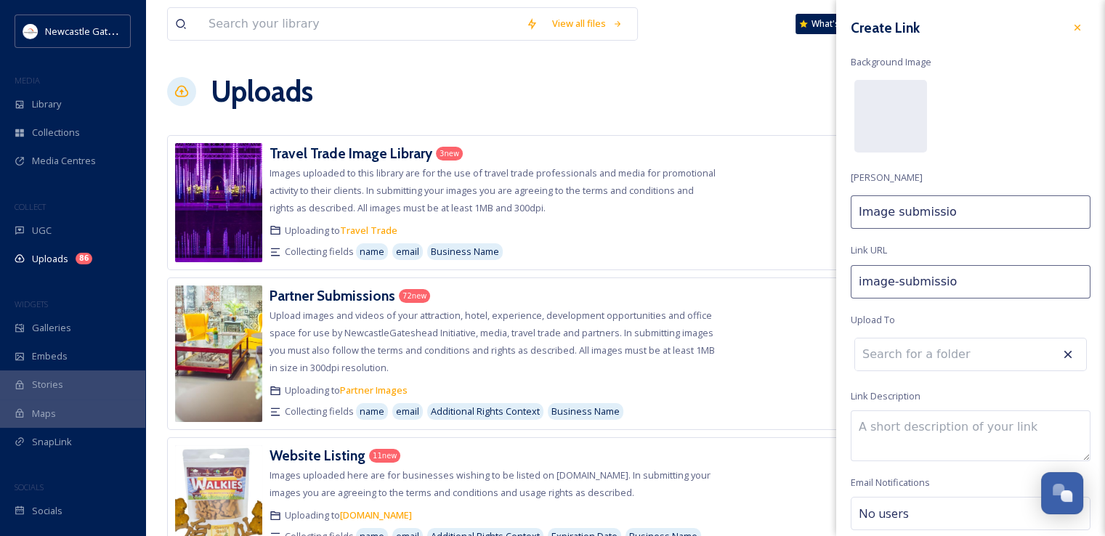
type input "image-submission"
type input "Image submission"
type input "image-submissions"
type input "Image submissions"
type input "image-submissions-"
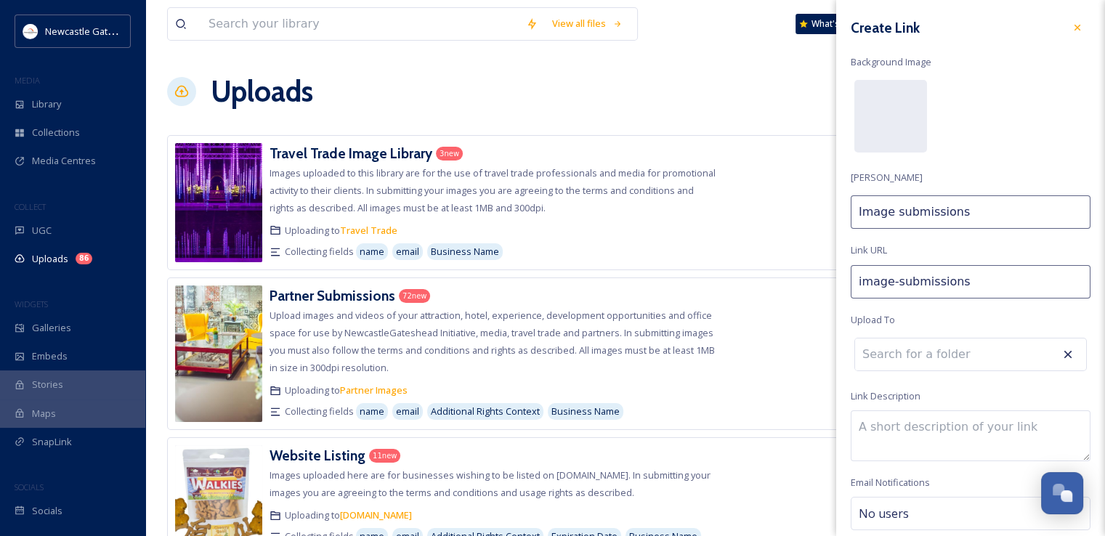
type input "Image submissions"
type input "image-submissions"
type input "Image submissions"
type input "image-submissions-"
type input "Image submissions ("
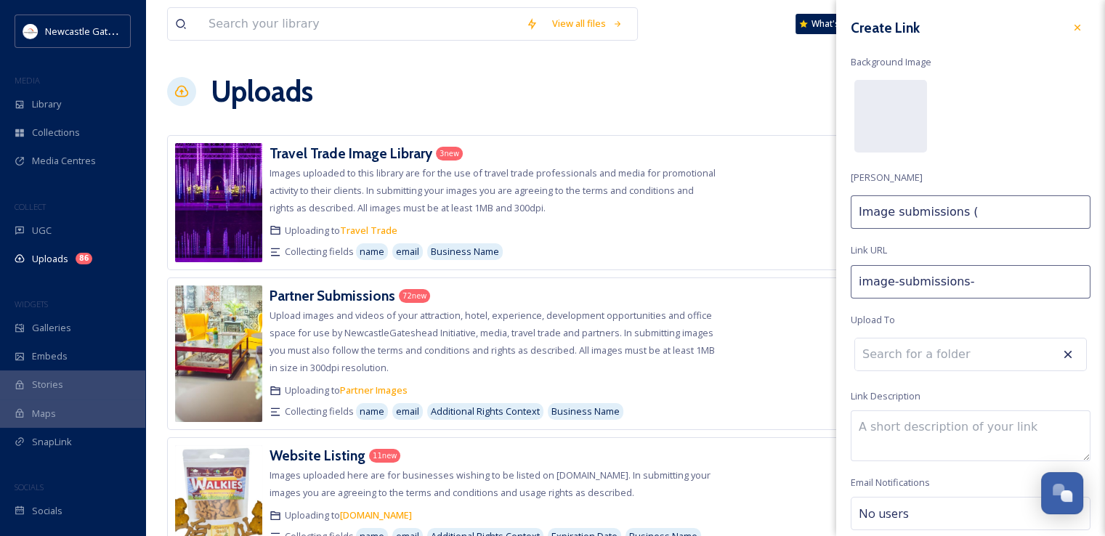
type input "image-submissions-n"
type input "Image submissions (n"
type input "image-submissions-no"
type input "Image submissions (no"
type input "image-submissions-non"
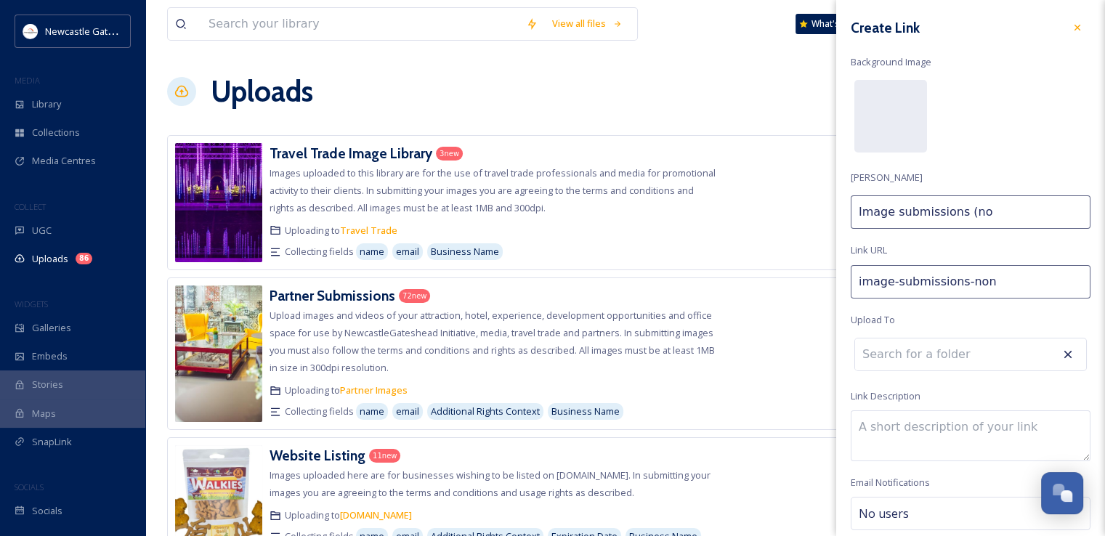
type input "Image submissions (non"
type input "image-submissions-non-"
type input "Image submissions (non-"
type input "image-submissions-non-p"
type input "Image submissions (non-p"
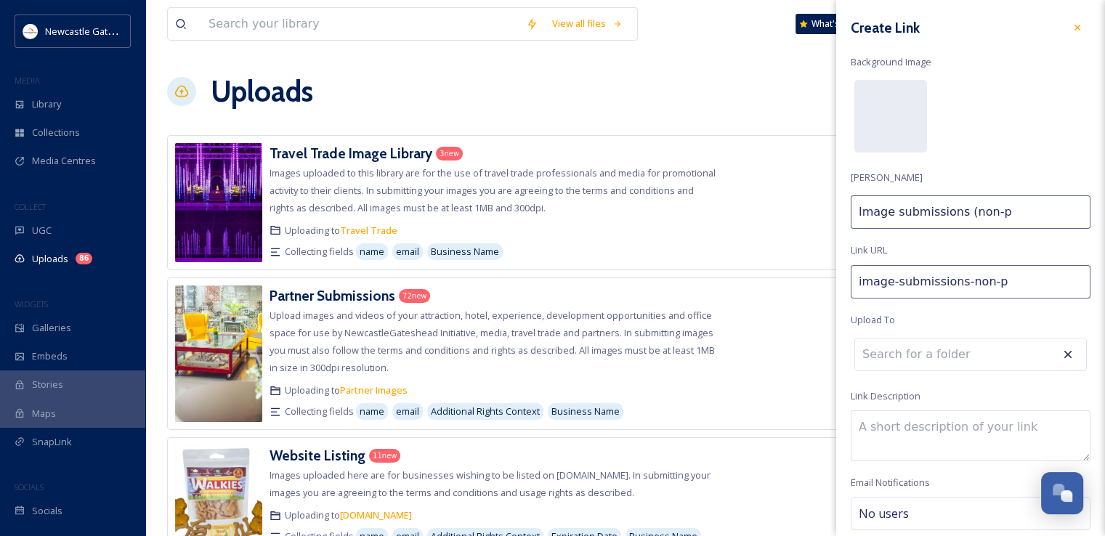
type input "image-submissions-non-pa"
type input "Image submissions (non-pa"
type input "image-submissions-non-par"
type input "Image submissions (non-par"
type input "image-submissions-non-part"
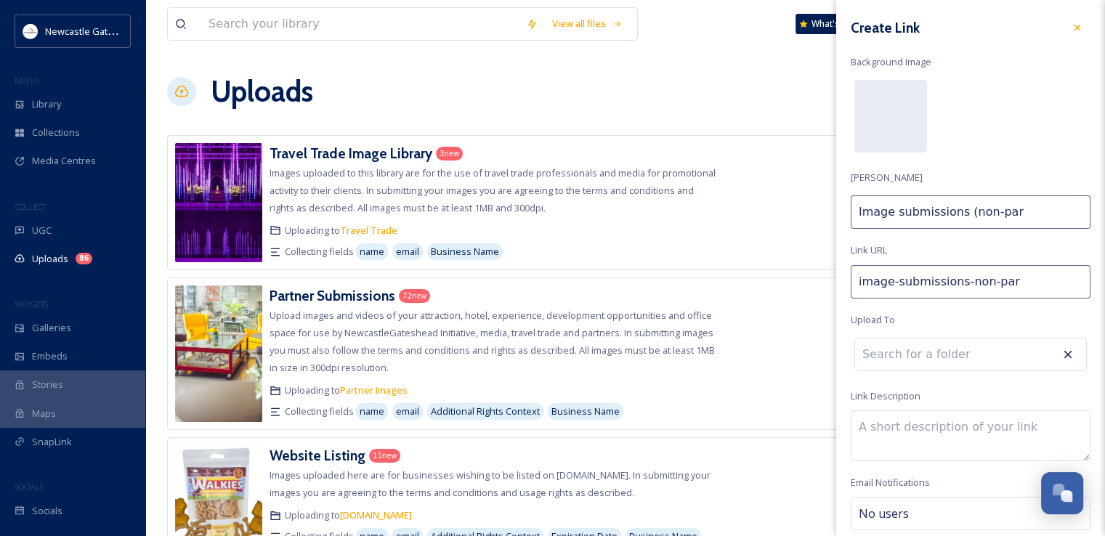
type input "Image submissions (non-part"
type input "image-submissions-non-partn"
type input "Image submissions (non-partn"
type input "image-submissions-non-partne"
type input "Image submissions (non-partne"
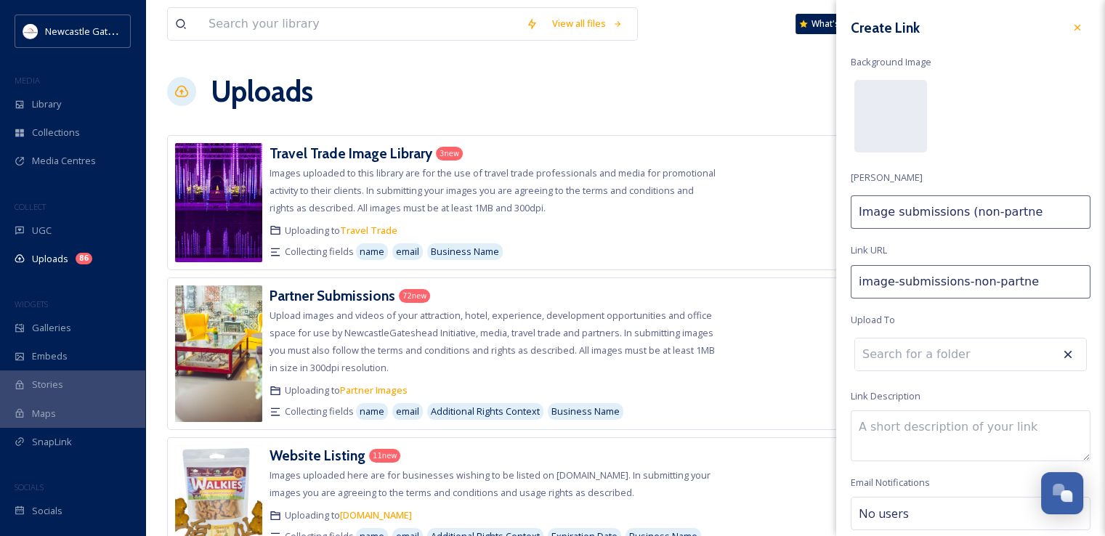
type input "image-submissions-non-partner"
type input "Image submissions (non-partner)"
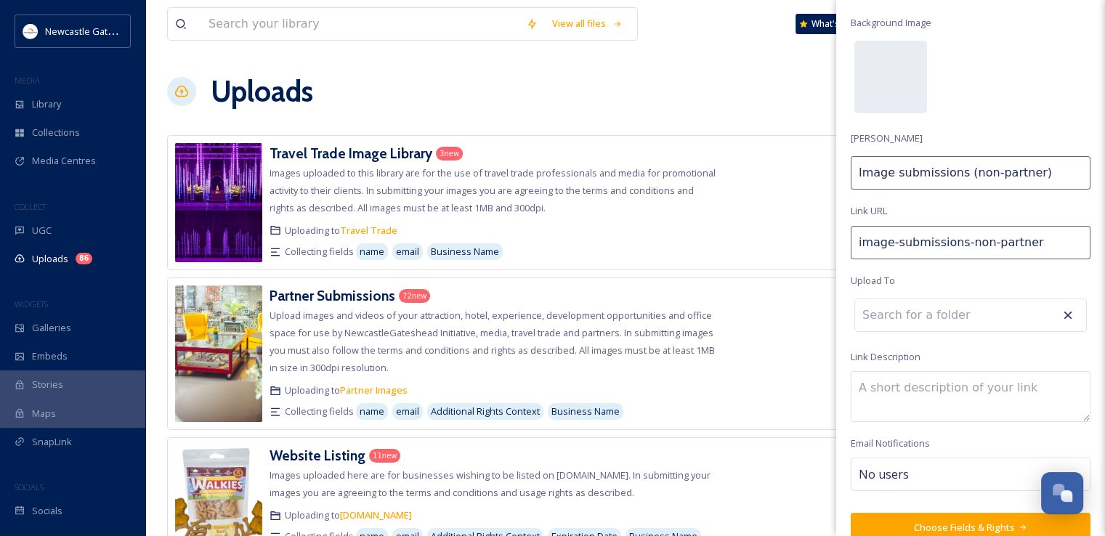
scroll to position [59, 0]
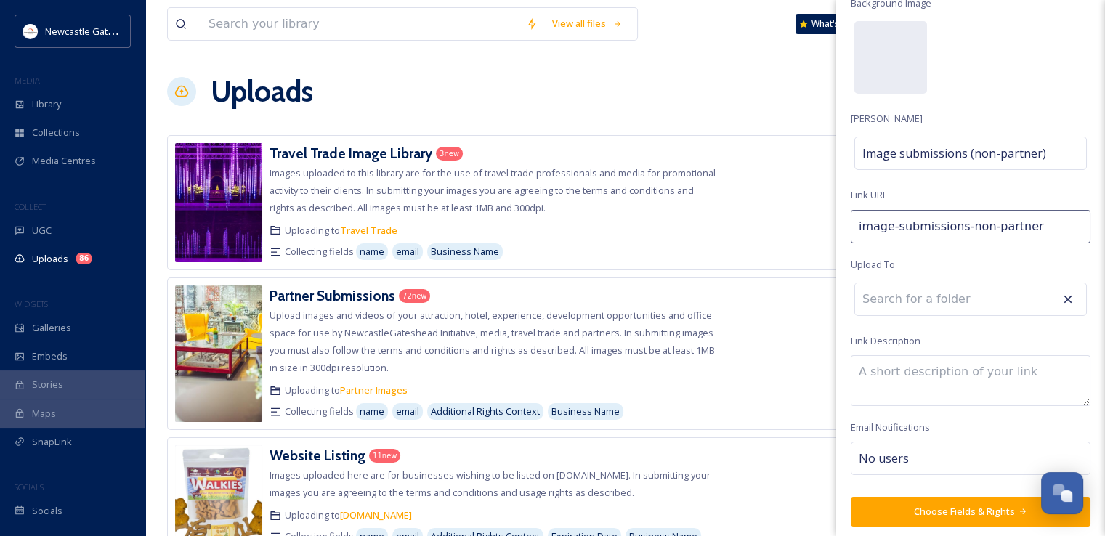
click at [935, 302] on input at bounding box center [935, 299] width 160 height 32
type input "t"
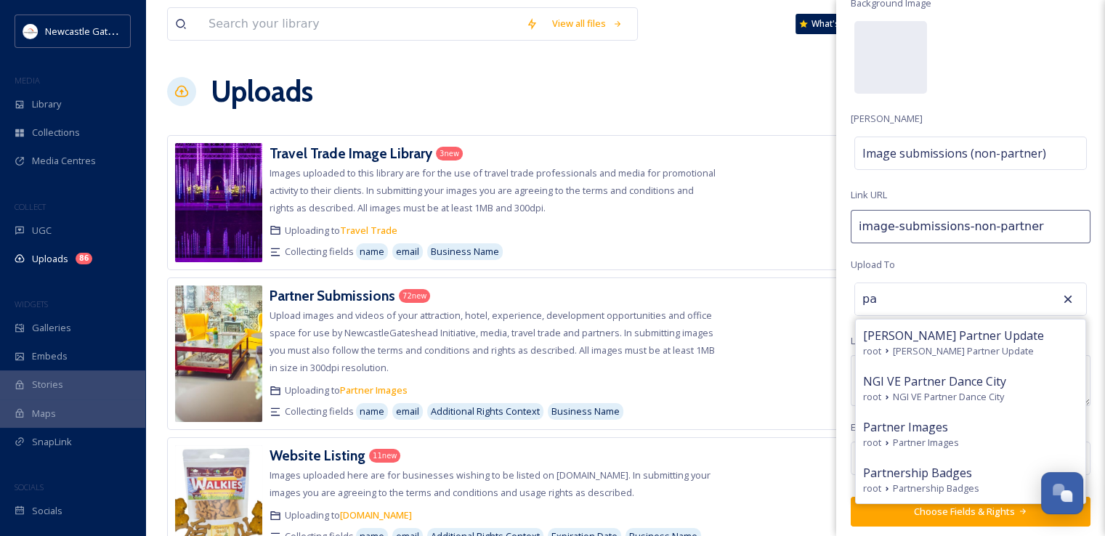
type input "p"
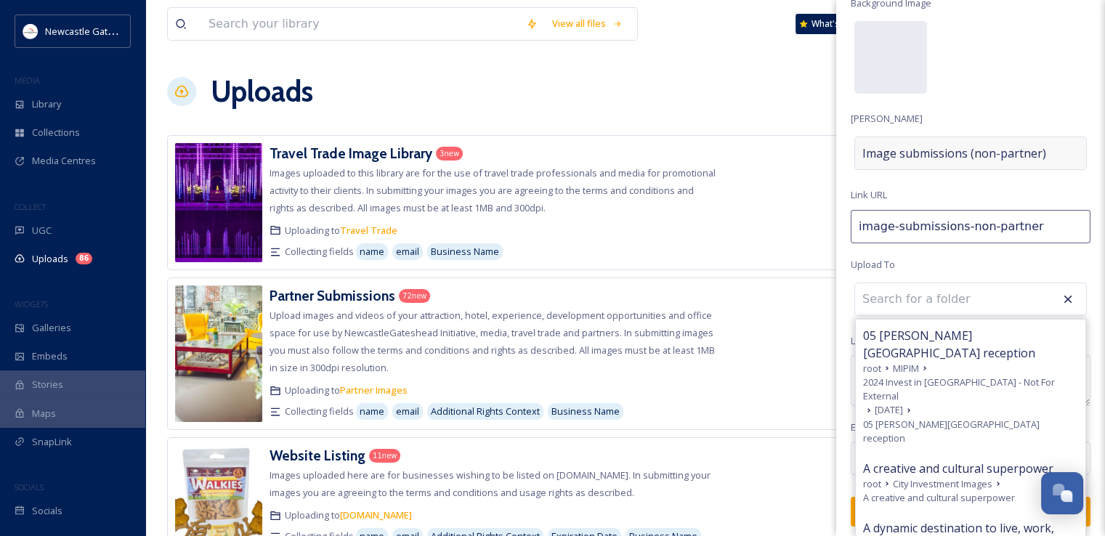
scroll to position [0, 0]
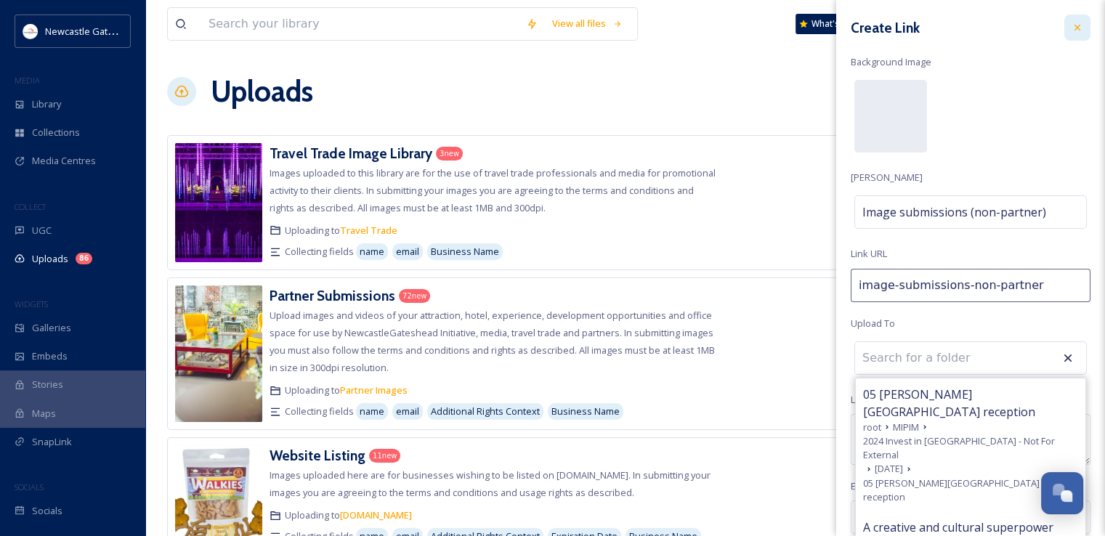
click at [1075, 28] on icon at bounding box center [1078, 28] width 6 height 6
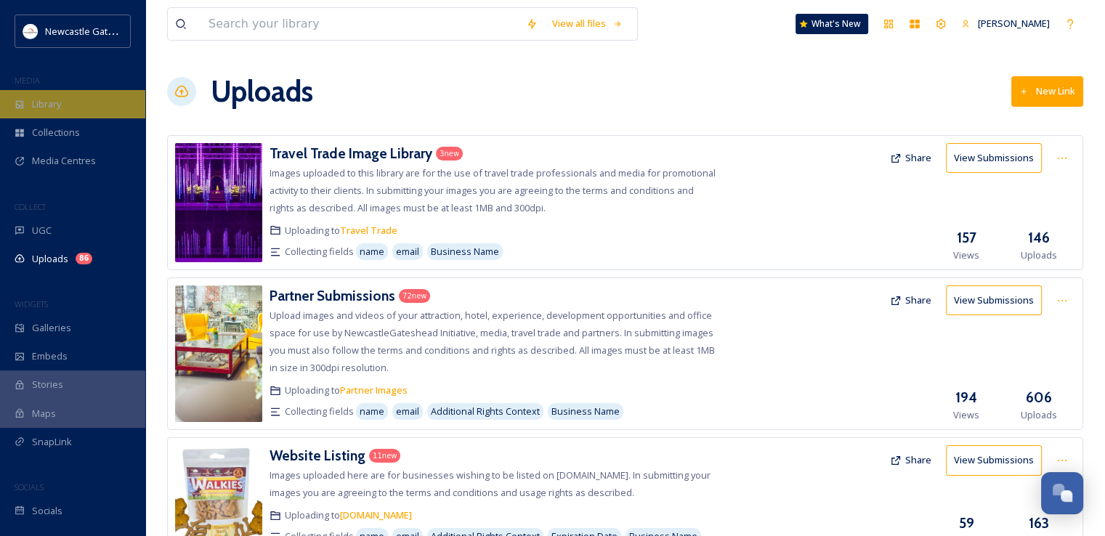
click at [65, 111] on div "Library" at bounding box center [72, 104] width 145 height 28
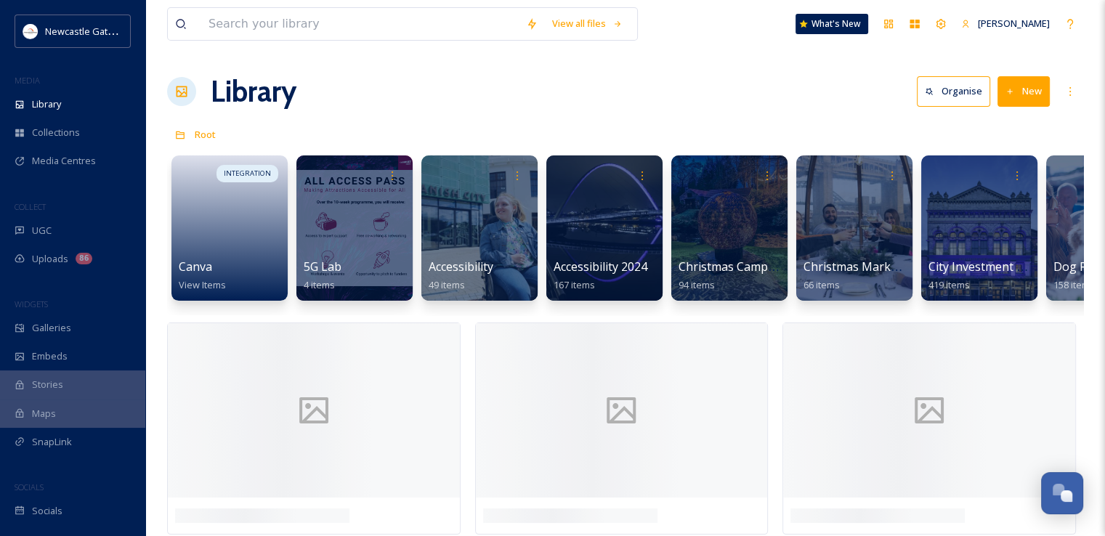
click at [1023, 97] on button "New" at bounding box center [1024, 91] width 52 height 30
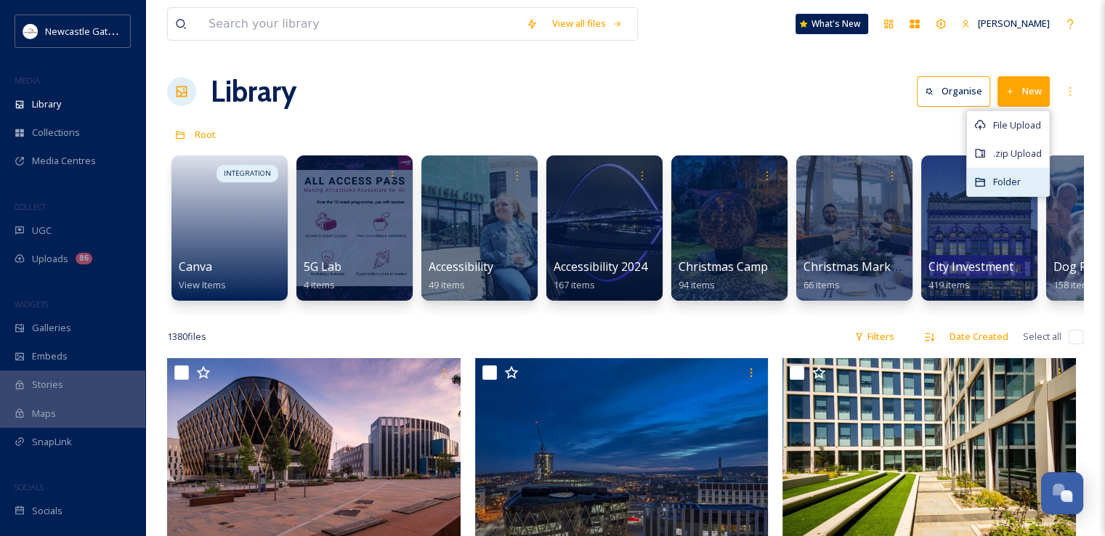
click at [1013, 180] on span "Folder" at bounding box center [1008, 182] width 28 height 14
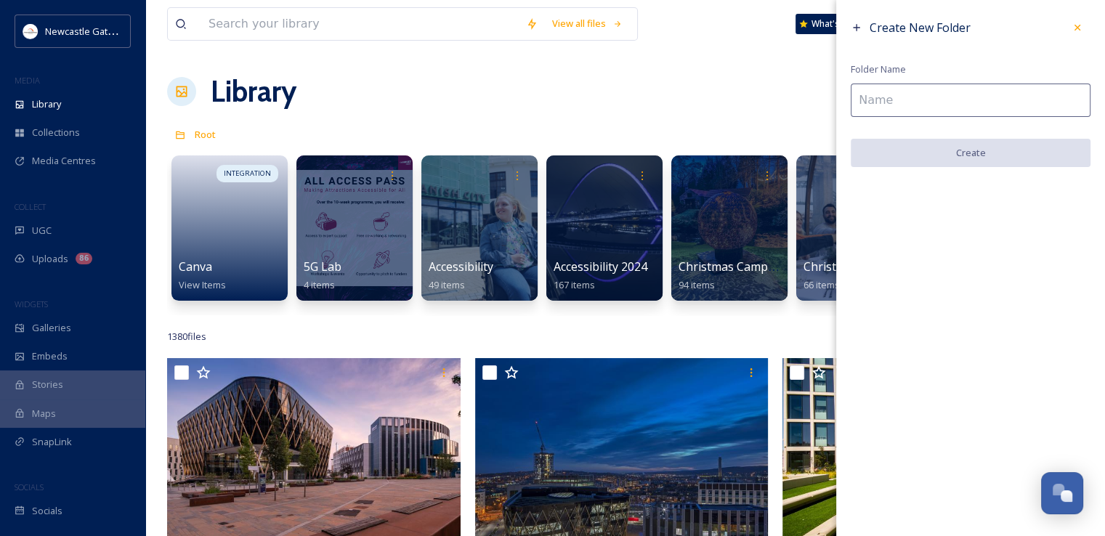
click at [925, 102] on input at bounding box center [971, 100] width 240 height 33
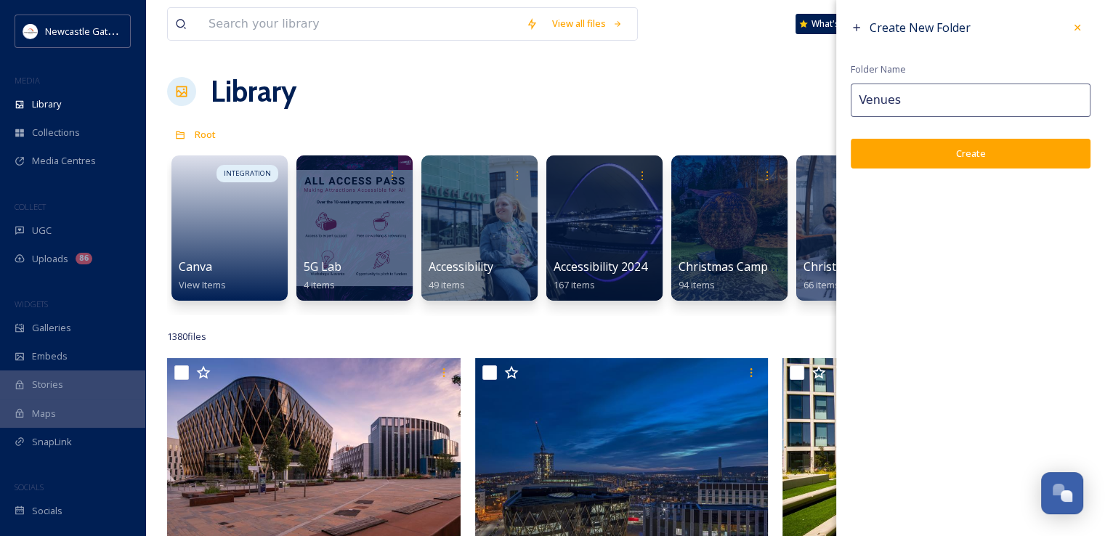
type input "Venues"
click at [965, 149] on button "Create" at bounding box center [971, 154] width 240 height 30
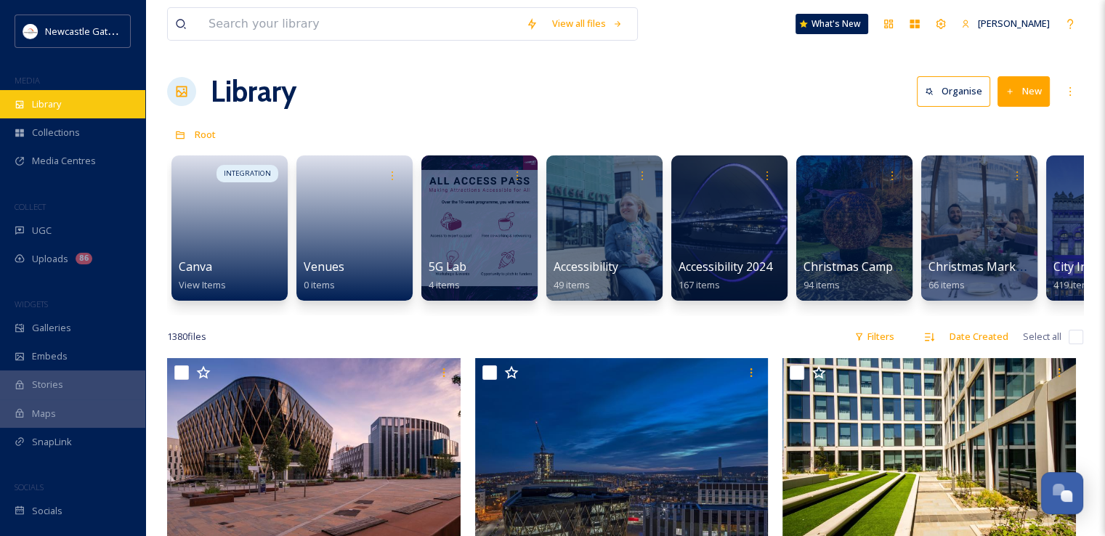
click at [28, 95] on div "Library" at bounding box center [72, 104] width 145 height 28
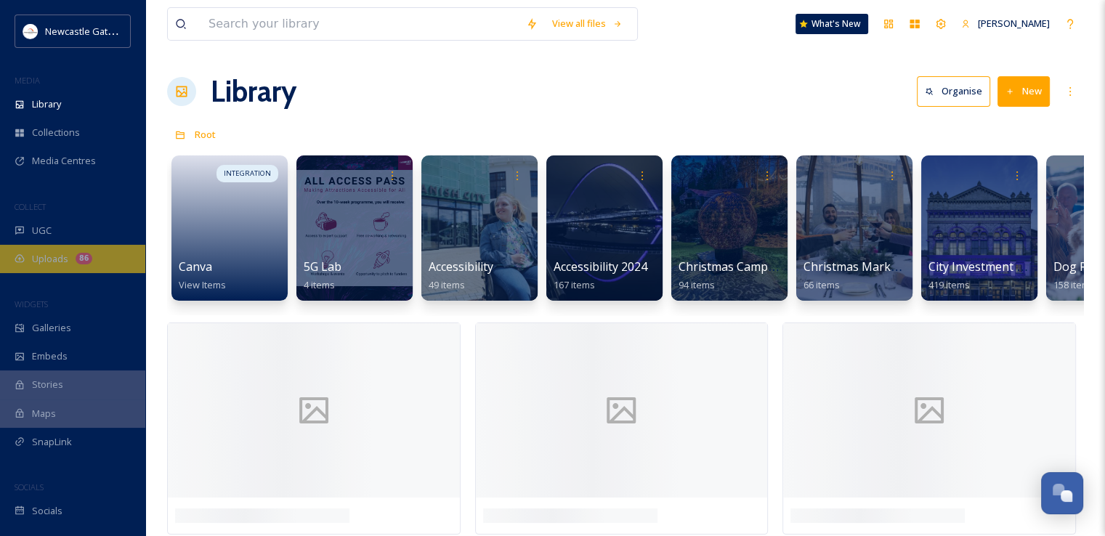
click at [55, 254] on span "Uploads" at bounding box center [50, 259] width 36 height 14
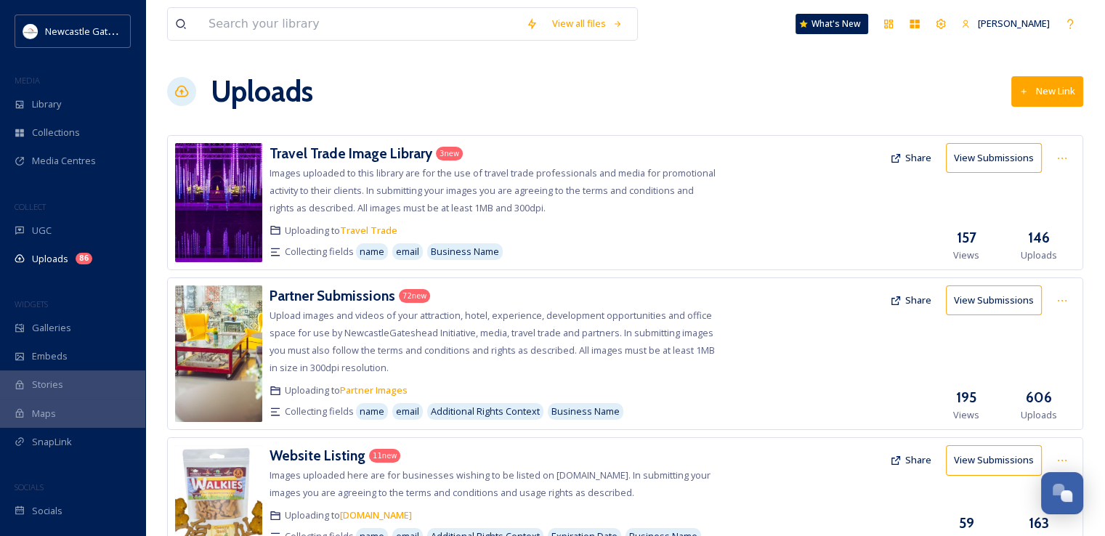
click at [1043, 85] on button "New Link" at bounding box center [1048, 91] width 72 height 30
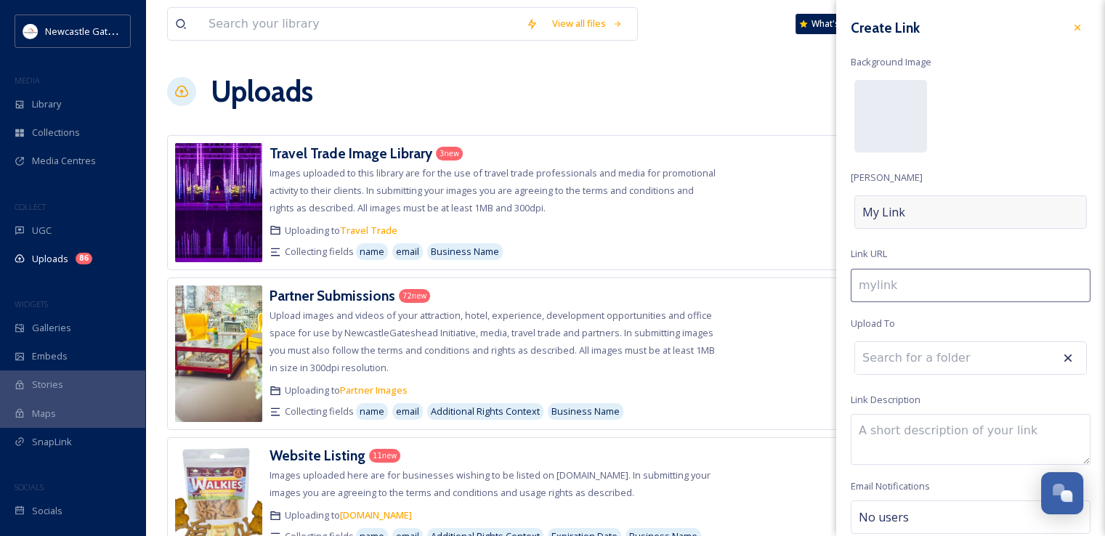
click at [907, 206] on div "My Link" at bounding box center [971, 212] width 233 height 33
type input "i"
type input "I"
type input "im"
type input "Im"
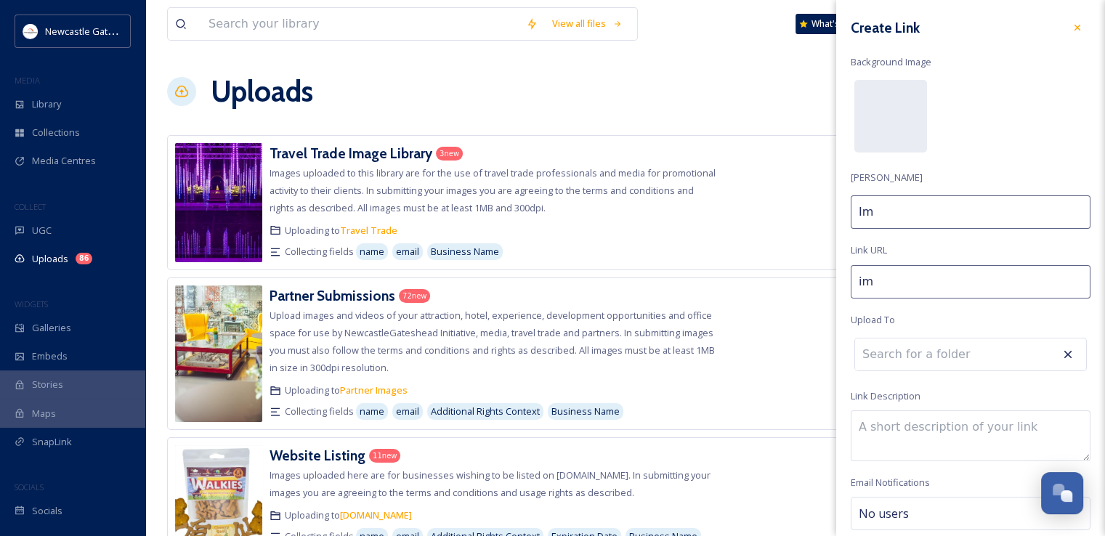
type input "ima"
type input "Ima"
type input "imag"
type input "Imag"
type input "image"
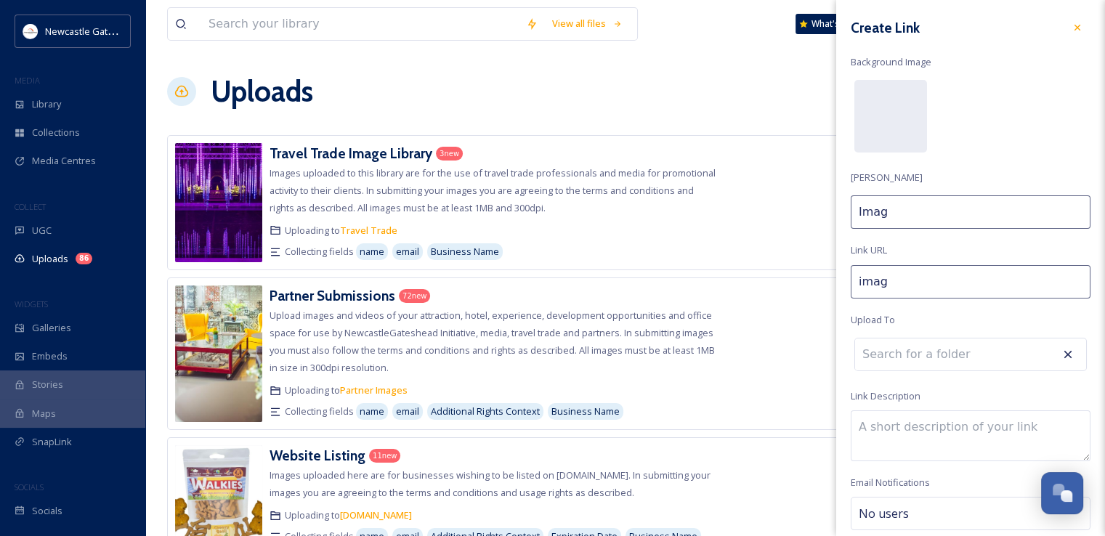
type input "Image"
type input "image-"
type input "Image"
type input "image-u"
type input "Image u"
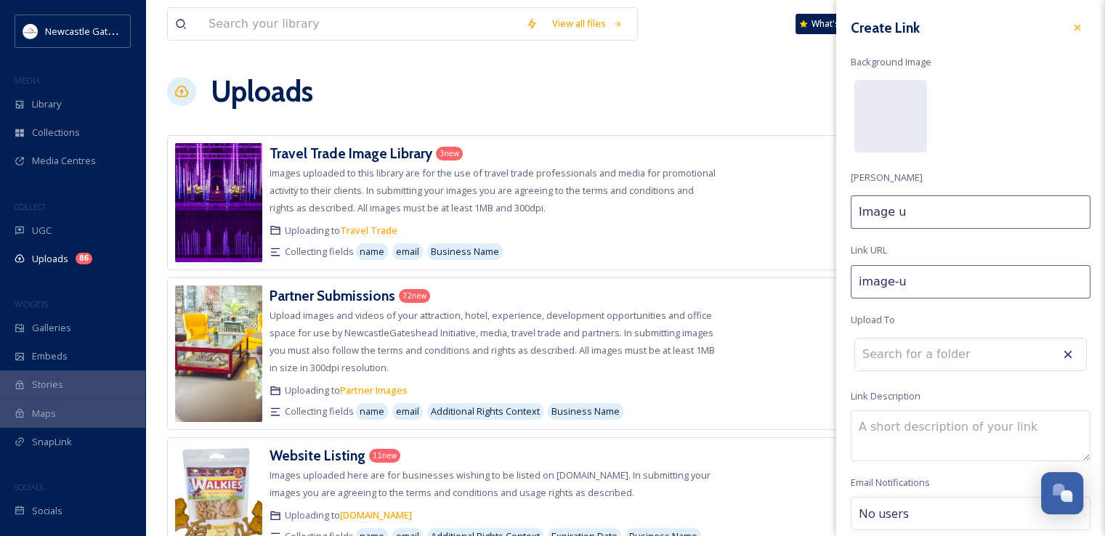
type input "image-"
type input "Image"
type input "image-s"
type input "Image s"
type input "image-su"
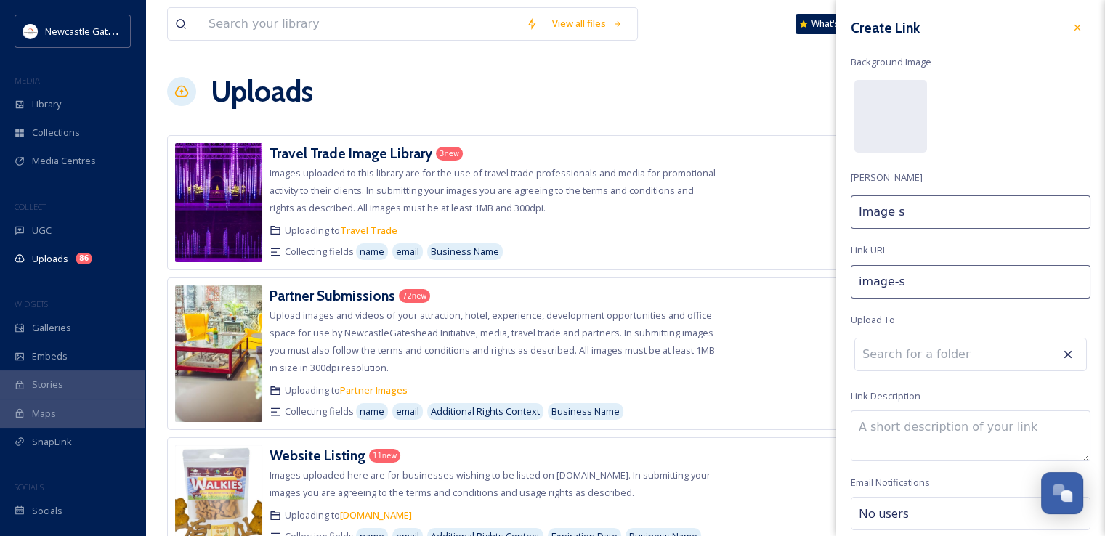
type input "Image su"
type input "image-sub"
type input "Image sub"
type input "image-subm"
type input "Image subm"
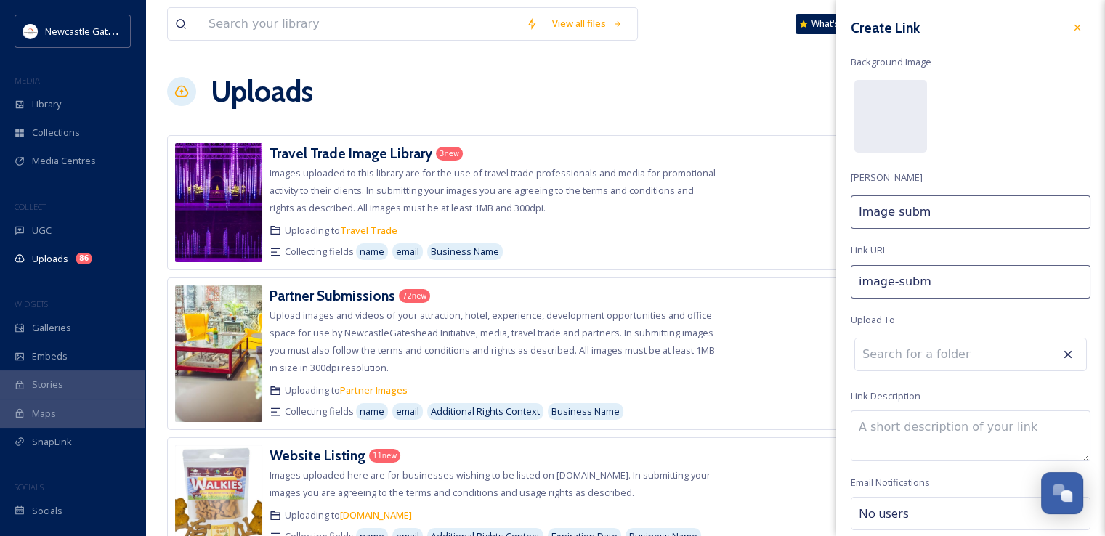
type input "image-submi"
type input "Image submis"
type input "image-submiss"
type input "Image submiss"
type input "image-submissi"
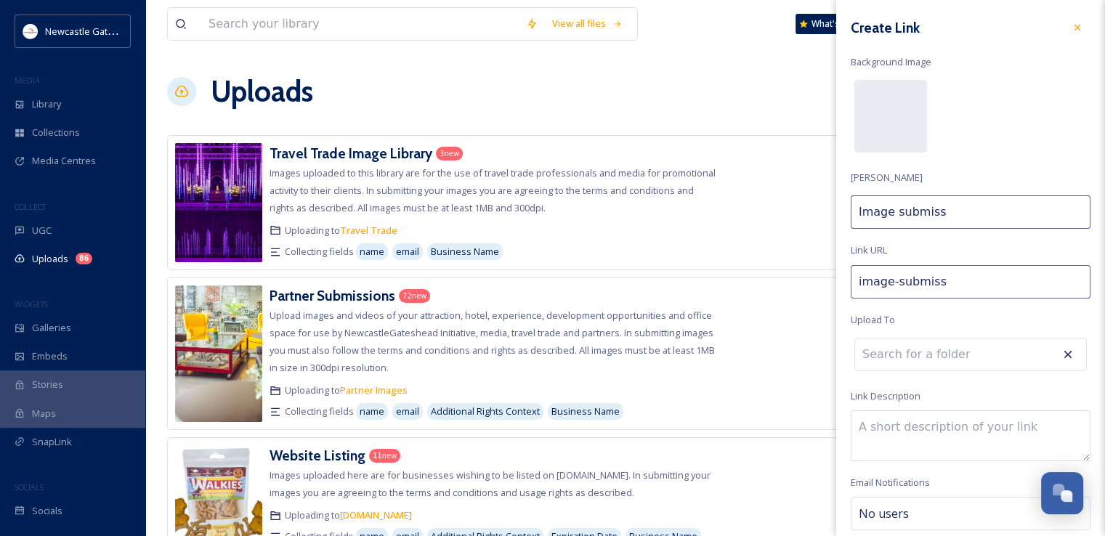
type input "Image submissi"
type input "image-submissio"
type input "Image submissio"
type input "image-submission"
type input "Image submission"
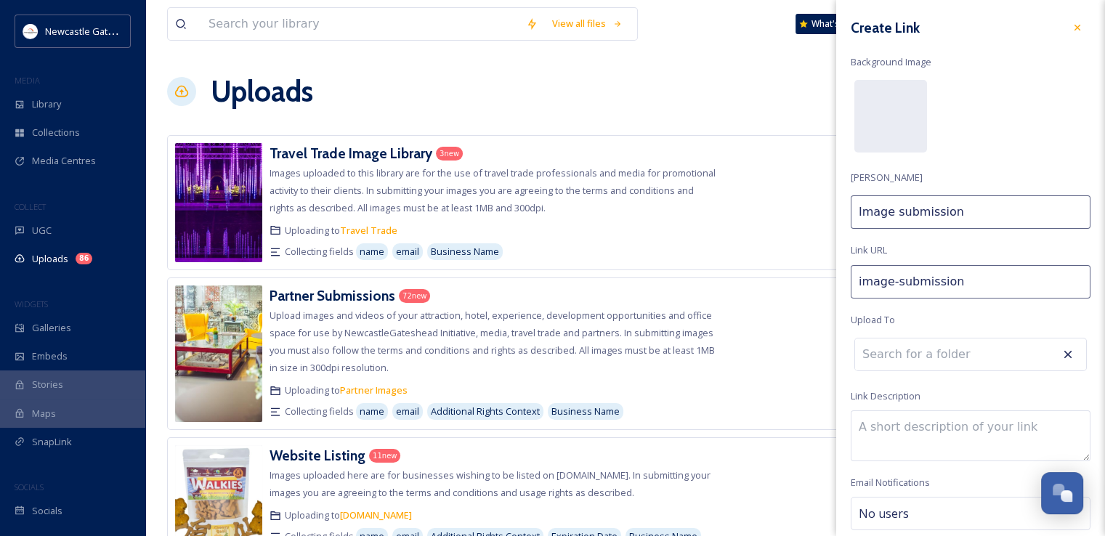
type input "image-submission-"
type input "Image submission"
type input "image-submission"
type input "Image submission"
type input "image-submissions"
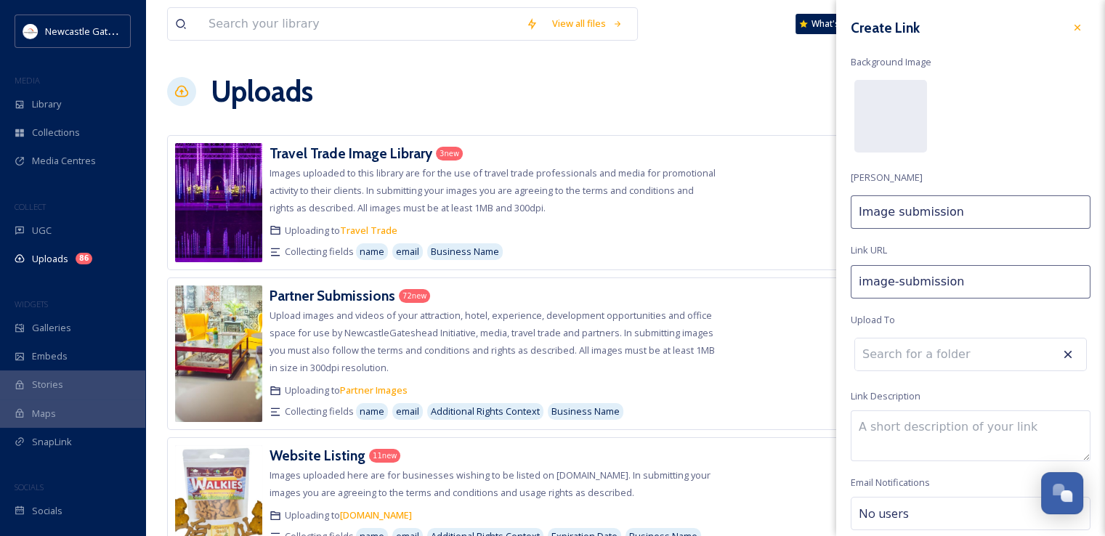
type input "Image submissions"
type input "image-submissions-"
type input "Image submissions ("
type input "image-submissions-n"
type input "Image submissions (n"
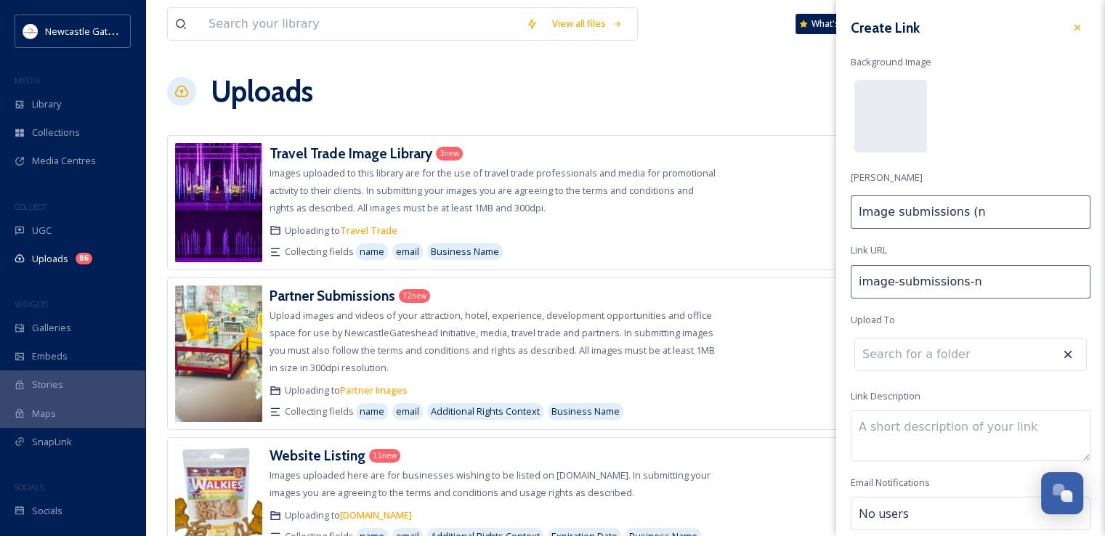
type input "image-submissions-no"
type input "Image submissions (no"
type input "image-submissions-non"
type input "Image submissions (non"
type input "image-submissions-non-"
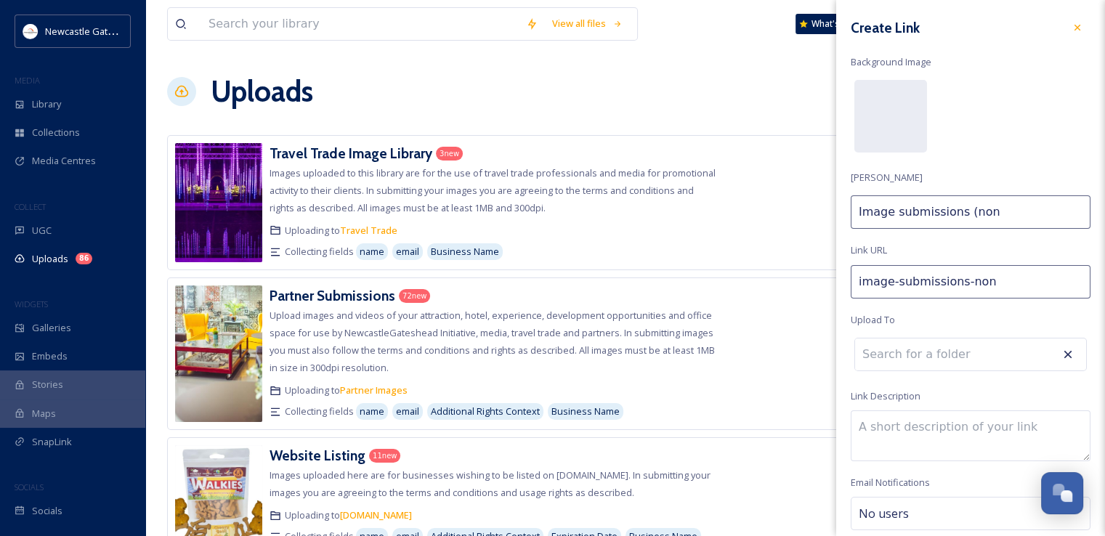
type input "Image submissions (non-"
type input "image-submissions-non-p"
type input "Image submissions (non-pa"
type input "image-submissions-non-par"
type input "Image submissions (non-par"
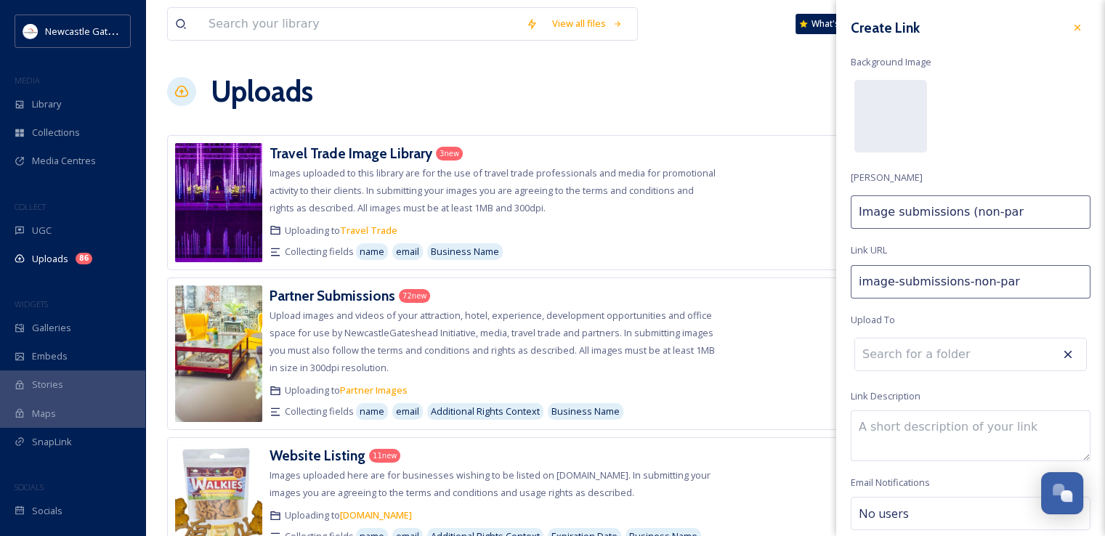
type input "image-submissions-non-part"
type input "Image submissions (non-partn"
type input "image-submissions-non-partne"
type input "Image submissions (non-partner"
type input "image-submissions-non-partners"
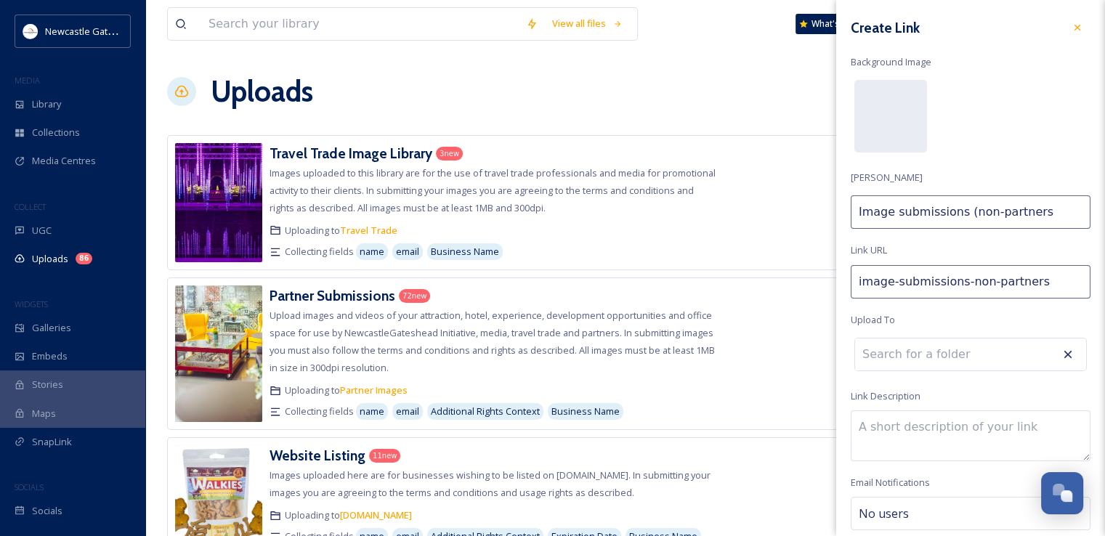
type input "Image submissions (non-partners)"
click at [904, 364] on input at bounding box center [935, 358] width 160 height 32
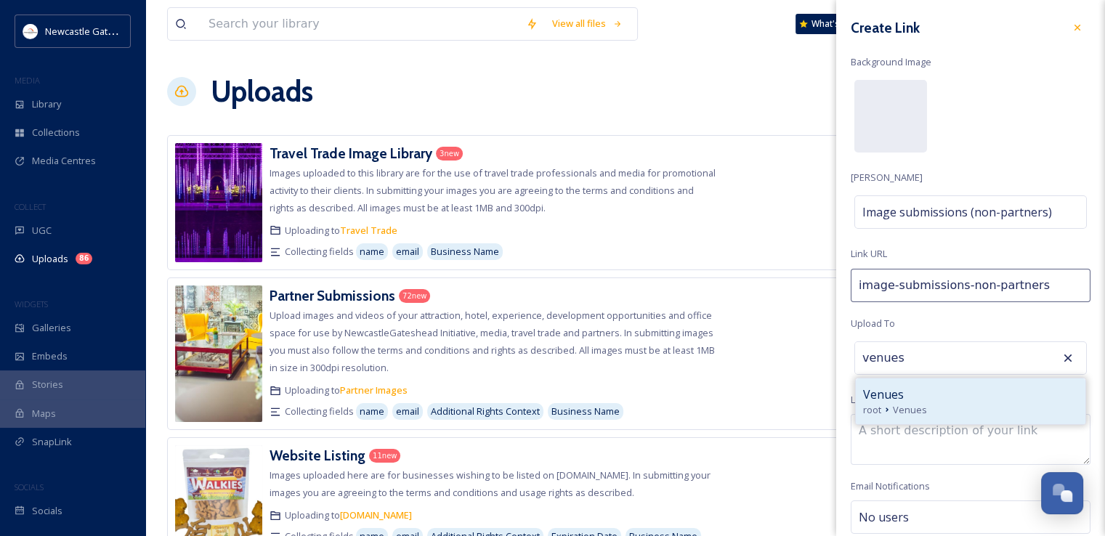
click at [905, 390] on div "Venues" at bounding box center [970, 394] width 215 height 17
type input "Venues"
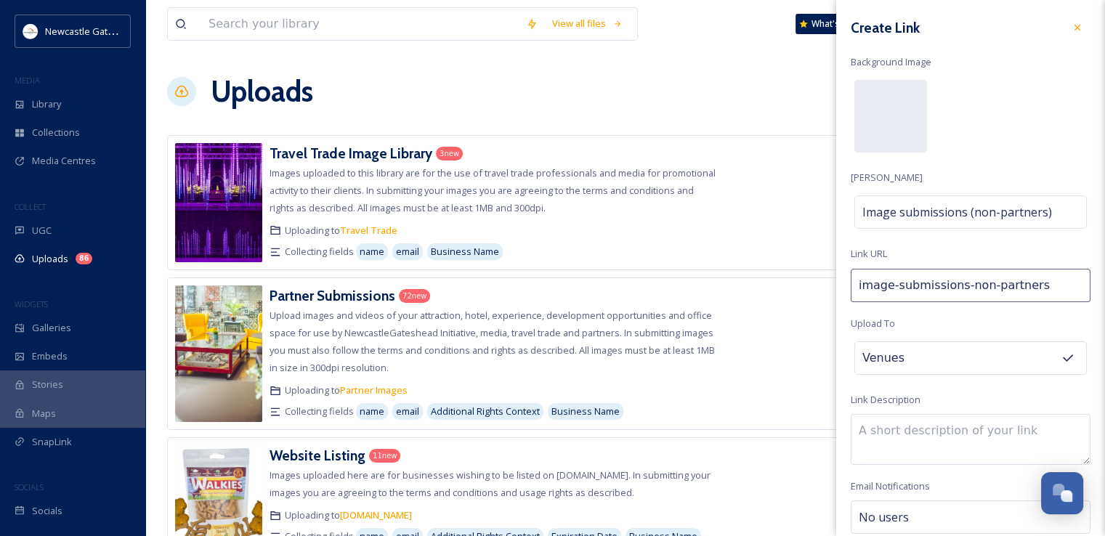
scroll to position [63, 0]
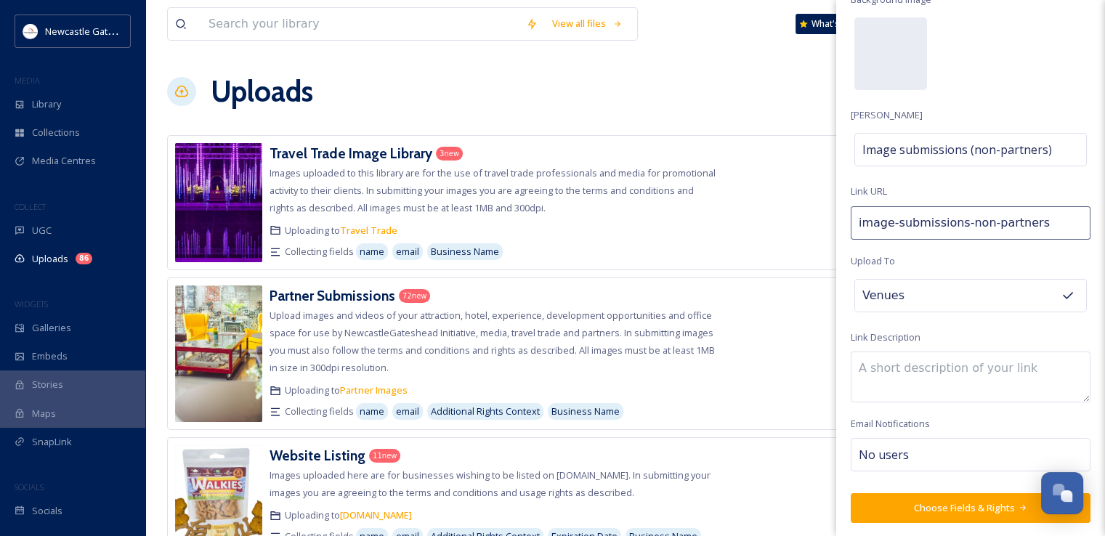
click at [929, 456] on div "No users" at bounding box center [971, 454] width 240 height 33
click at [944, 422] on div "Create Link Background Image [PERSON_NAME] Image submissions (non-partners) Lin…" at bounding box center [971, 237] width 269 height 600
click at [932, 507] on button "Choose Fields & Rights" at bounding box center [971, 508] width 240 height 30
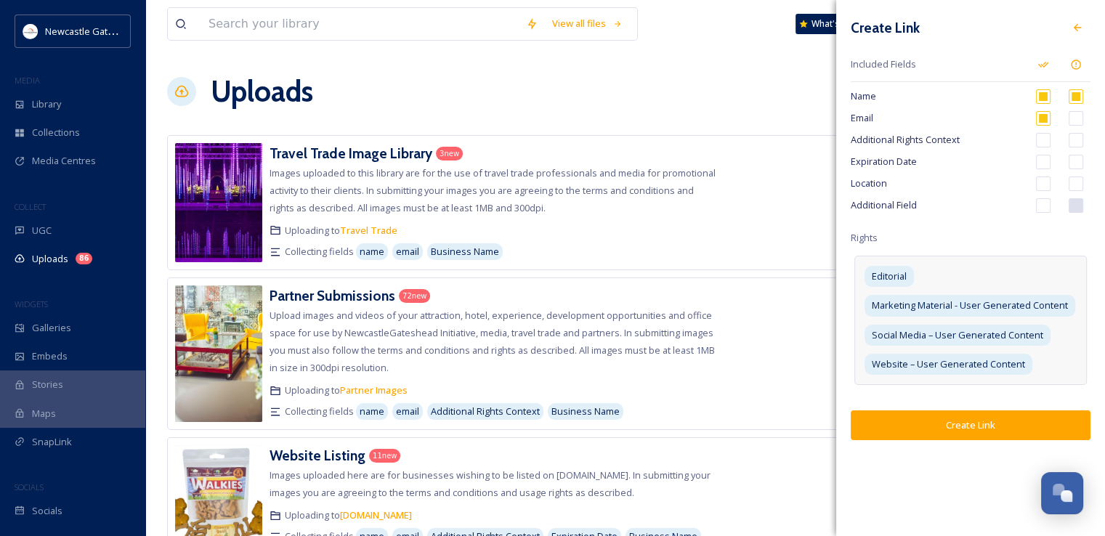
click at [1064, 331] on div "Editorial Marketing Material - User Generated Content Social Media – User Gener…" at bounding box center [971, 320] width 233 height 129
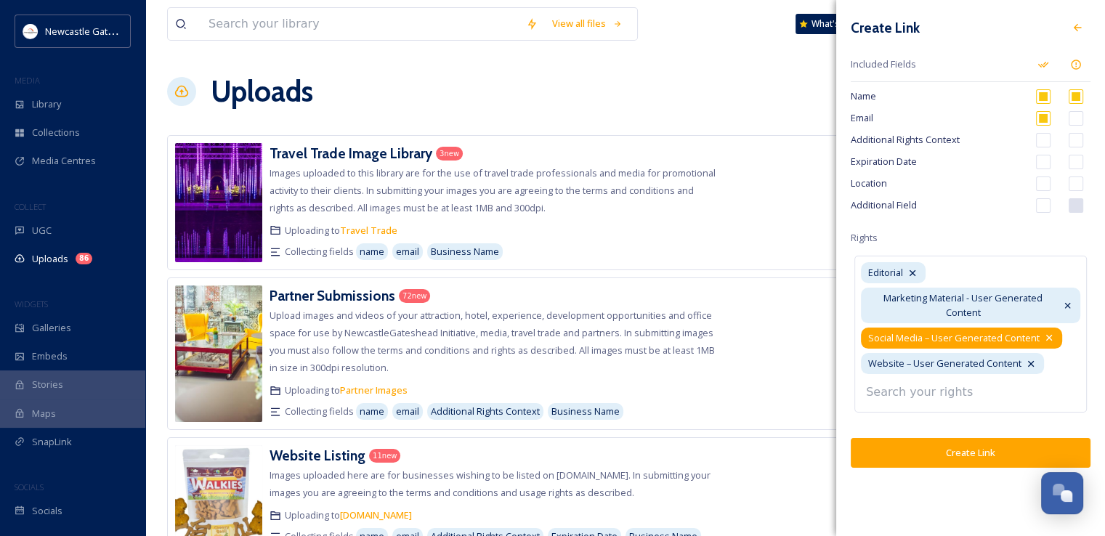
click at [1054, 336] on div "Social Media – User Generated Content" at bounding box center [961, 338] width 201 height 21
click at [1047, 336] on icon at bounding box center [1050, 338] width 12 height 12
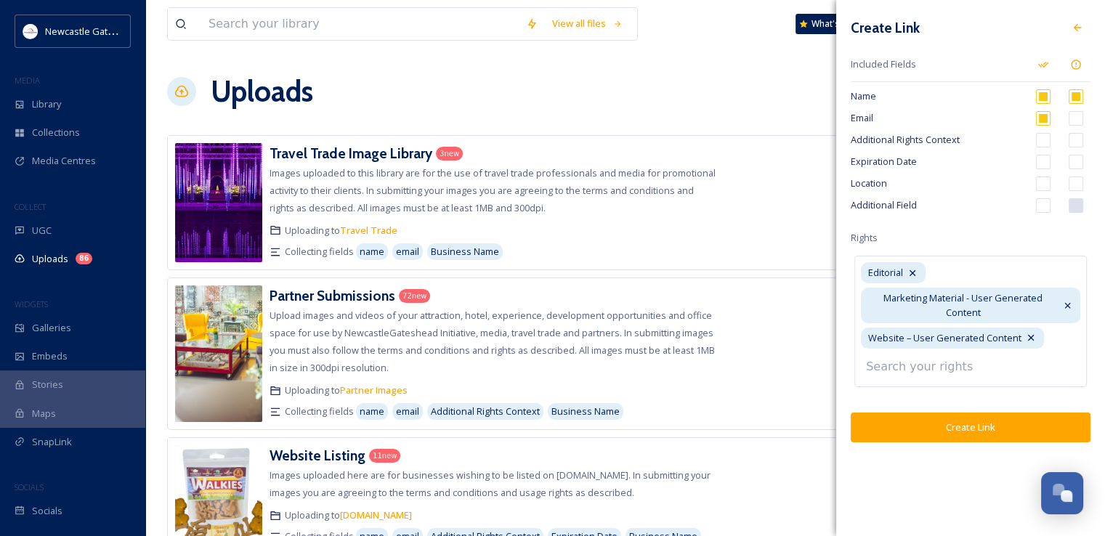
click at [981, 267] on div "Editorial Marketing Material - User Generated Content Website – User Generated …" at bounding box center [971, 322] width 233 height 132
click at [933, 374] on input at bounding box center [939, 367] width 160 height 32
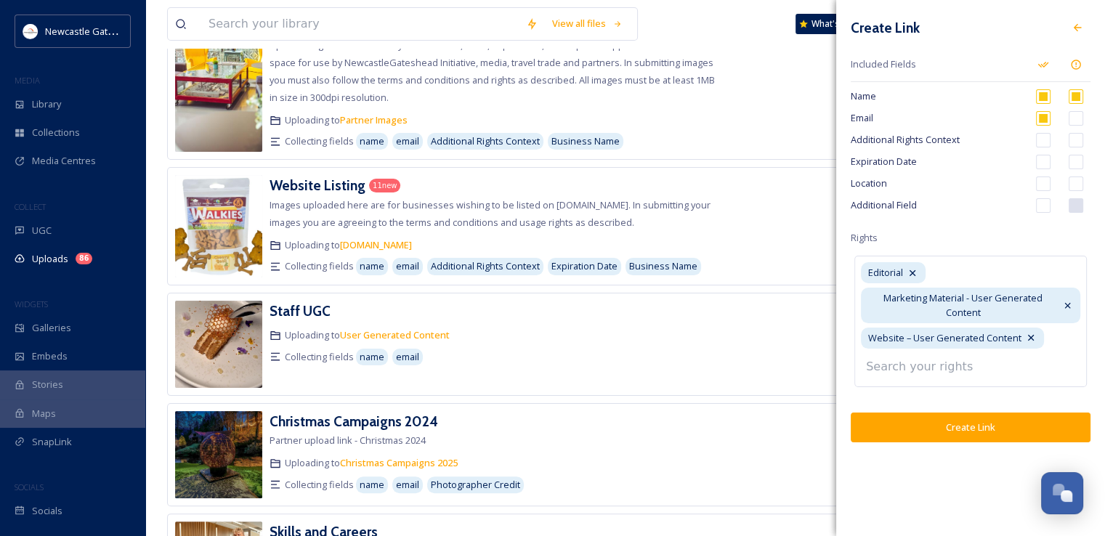
scroll to position [275, 0]
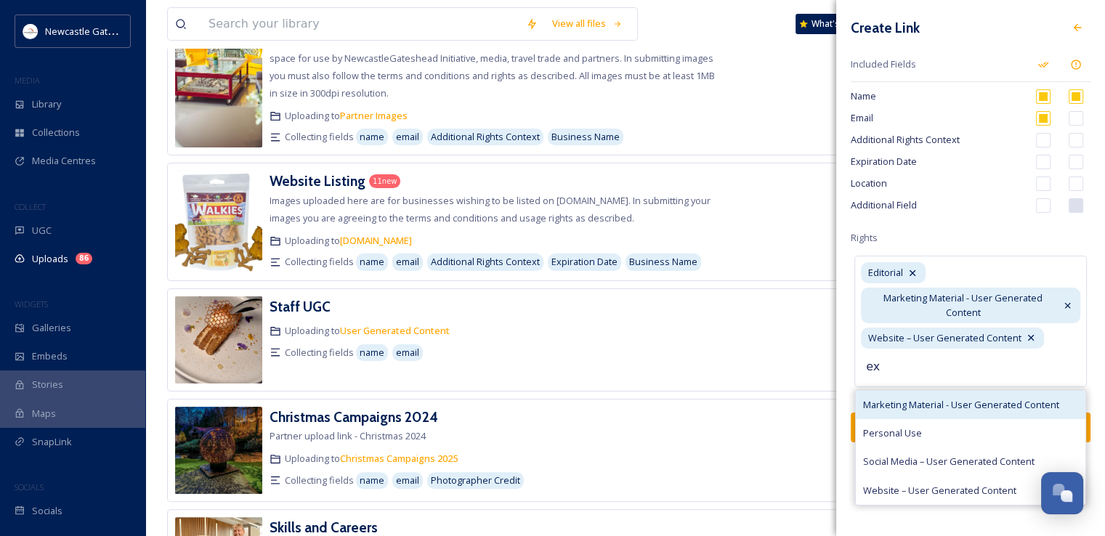
type input "ex"
click at [943, 410] on span "Marketing Material - User Generated Content" at bounding box center [961, 405] width 196 height 14
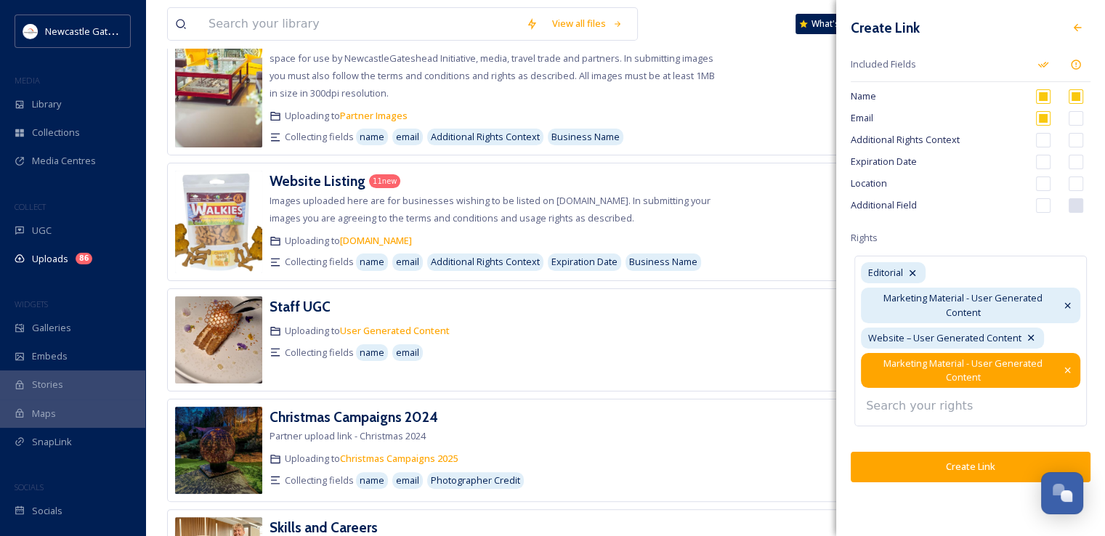
click at [1069, 370] on icon at bounding box center [1069, 371] width 12 height 12
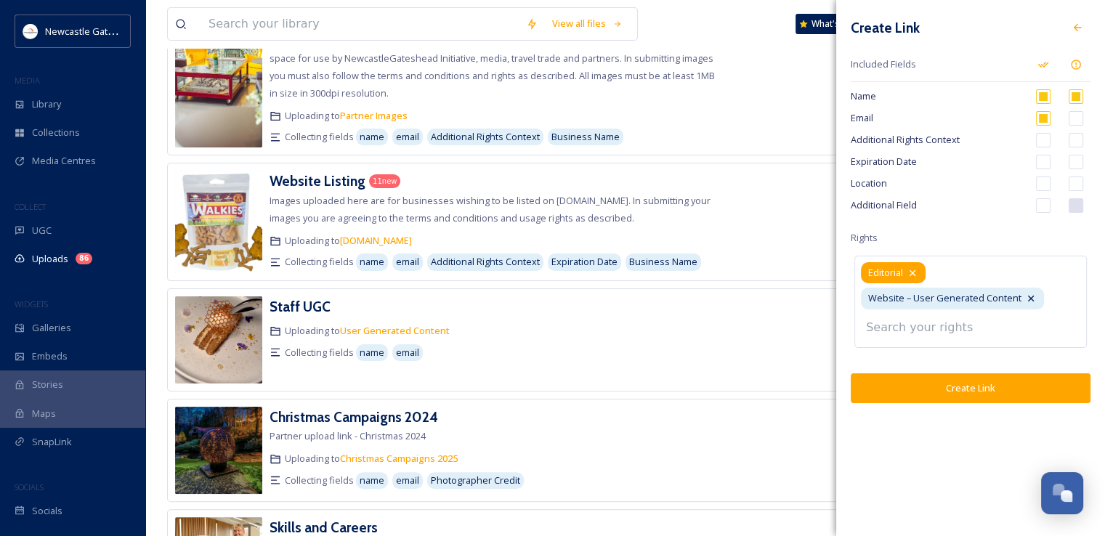
click at [913, 271] on icon at bounding box center [913, 273] width 12 height 12
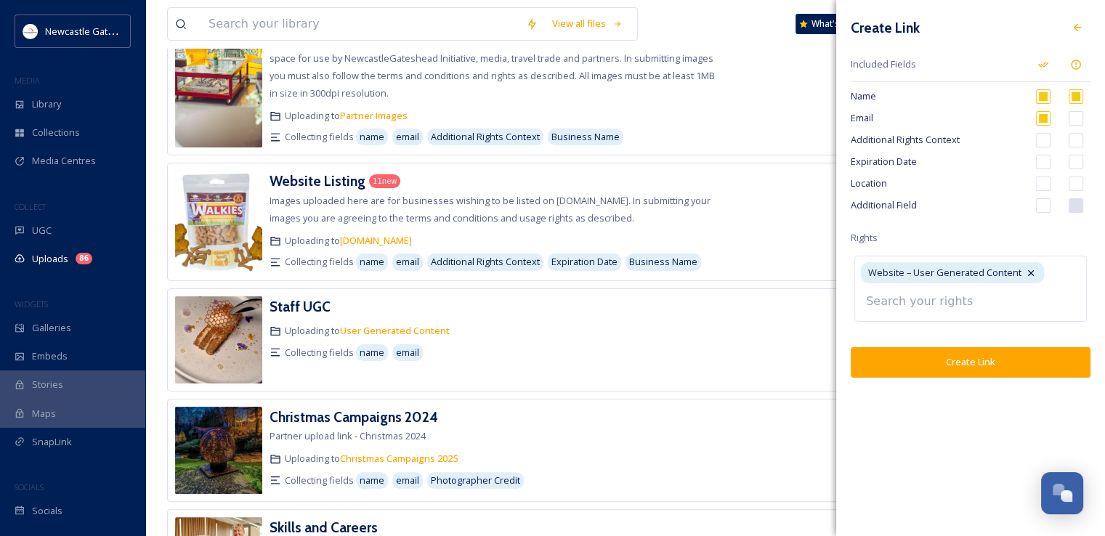
click at [908, 303] on input at bounding box center [939, 302] width 160 height 32
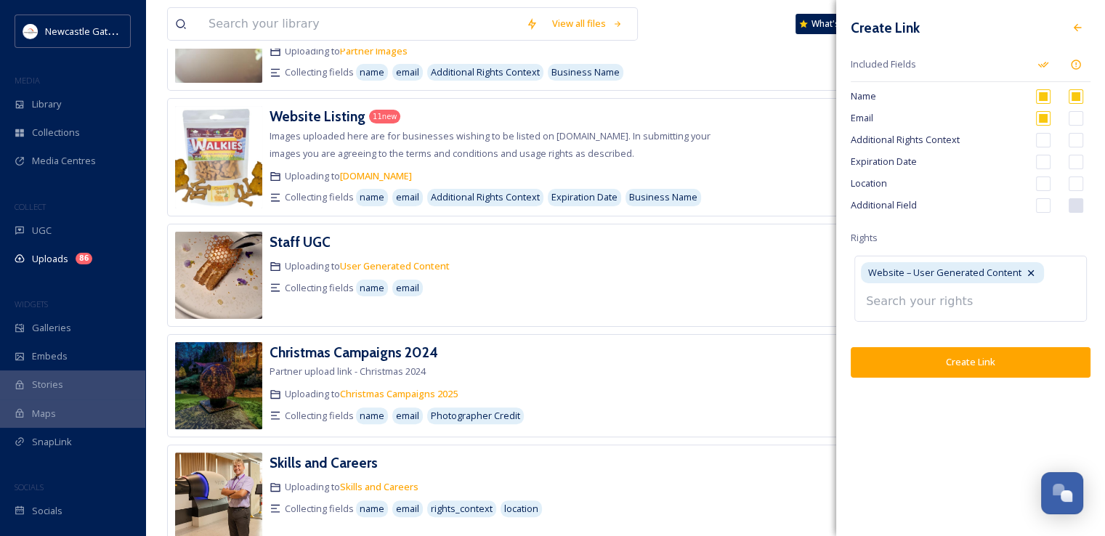
scroll to position [329, 0]
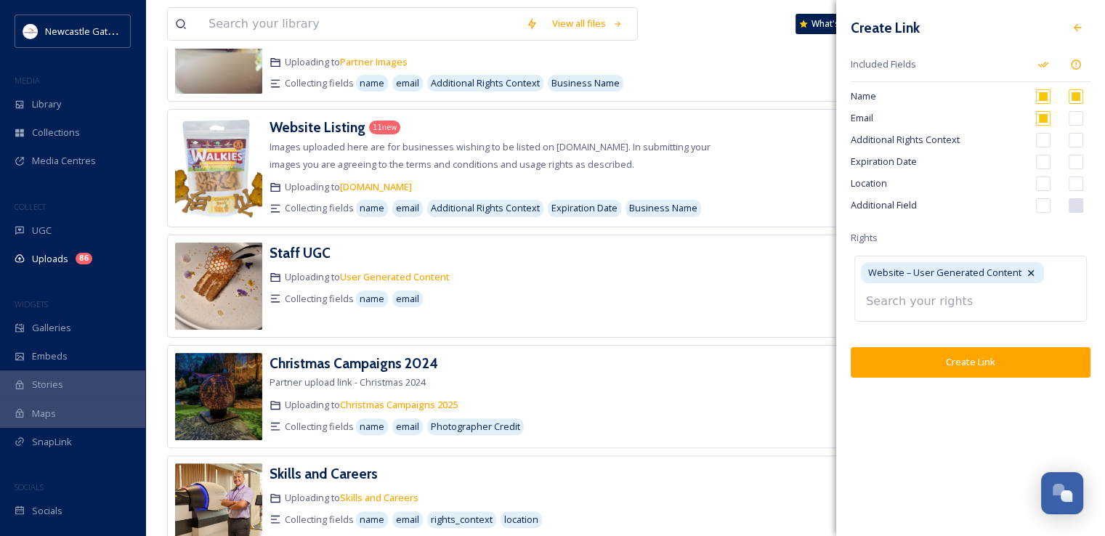
click at [915, 301] on input at bounding box center [939, 302] width 160 height 32
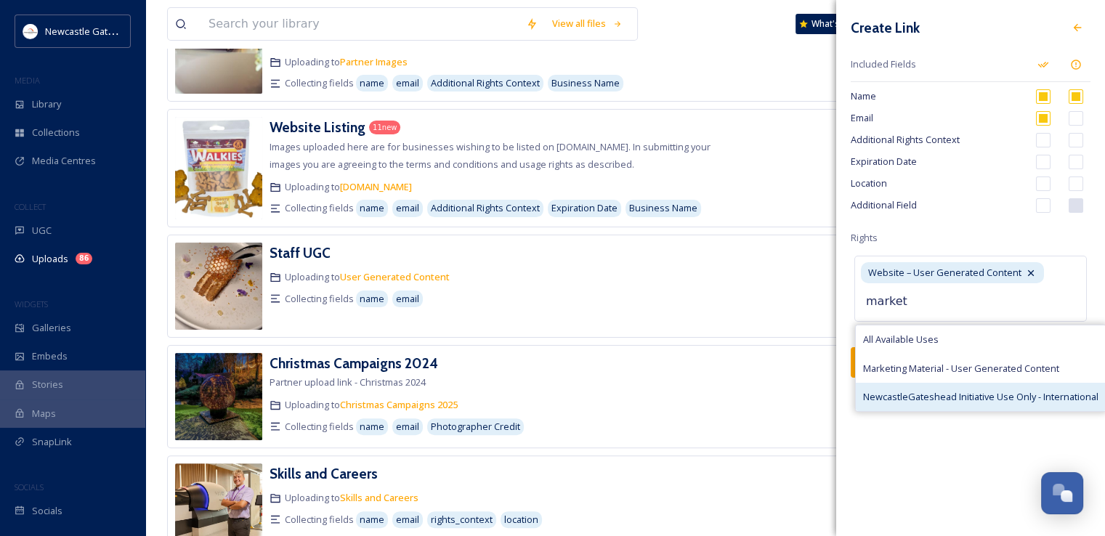
type input "market"
click at [927, 386] on div "NewcastleGateshead Initiative Use Only - International" at bounding box center [981, 397] width 250 height 28
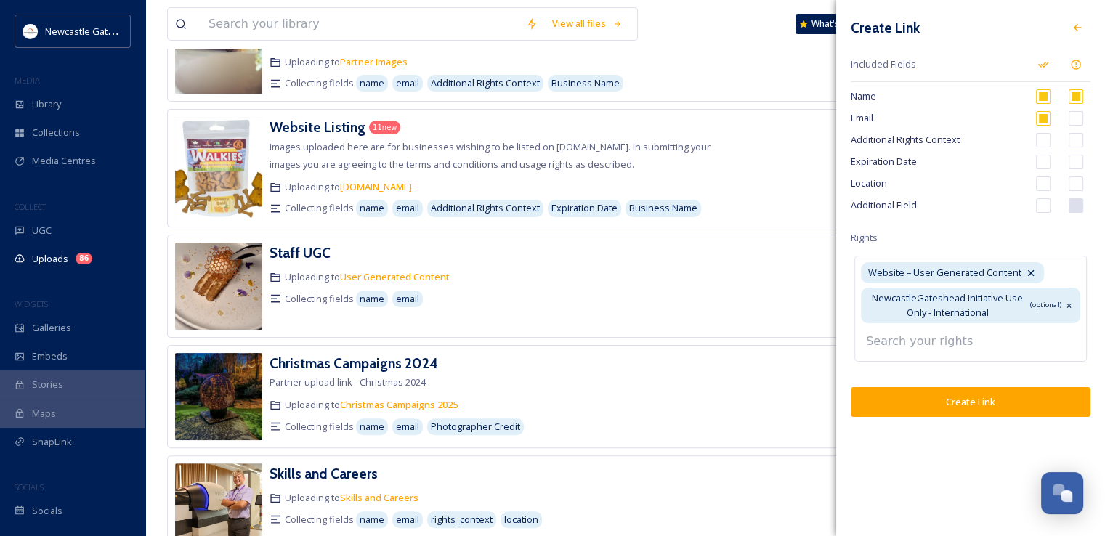
click at [938, 334] on input at bounding box center [939, 342] width 160 height 32
type input "m"
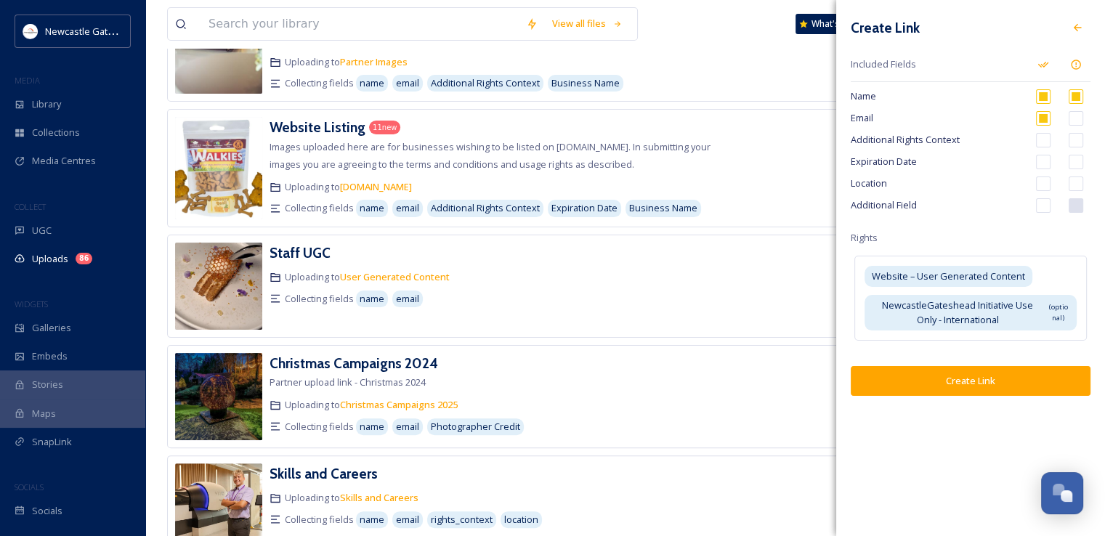
click at [976, 451] on div "Create Link Included Fields Name Email Additional Rights Context Expiration Dat…" at bounding box center [971, 268] width 269 height 536
click at [995, 373] on button "Create Link" at bounding box center [971, 381] width 240 height 30
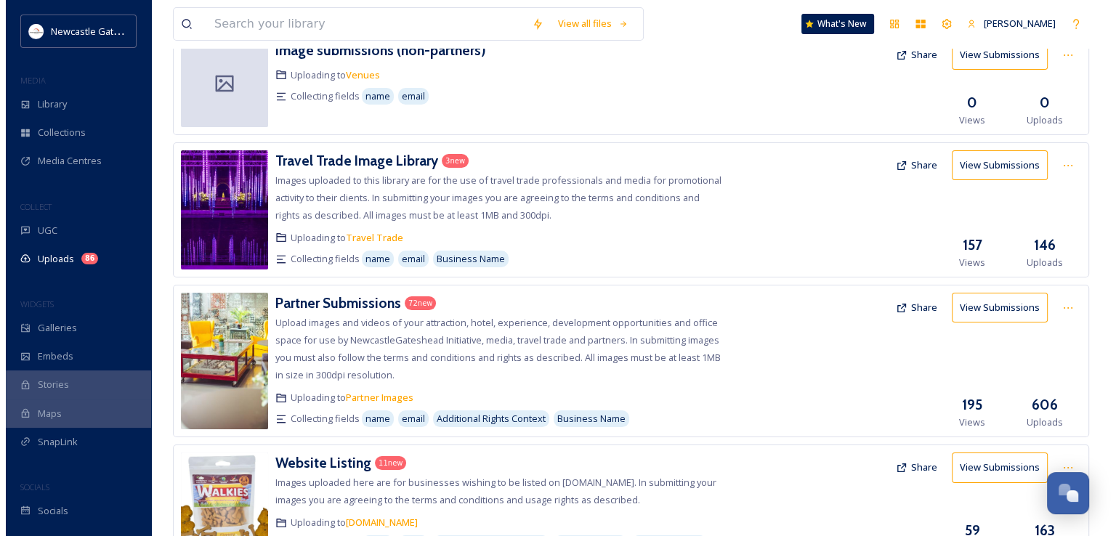
scroll to position [0, 0]
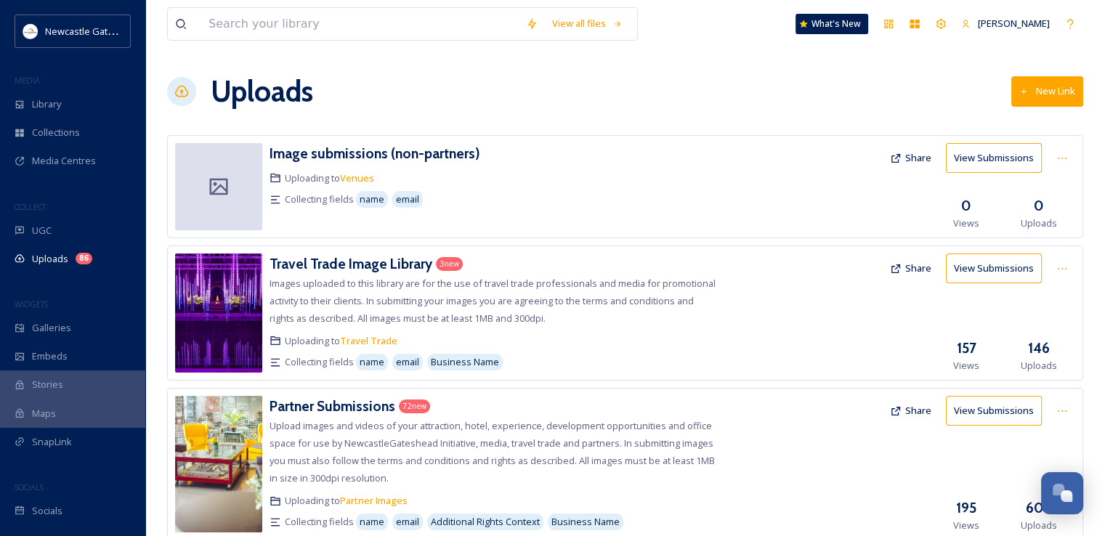
click at [914, 157] on button "Share" at bounding box center [911, 158] width 56 height 28
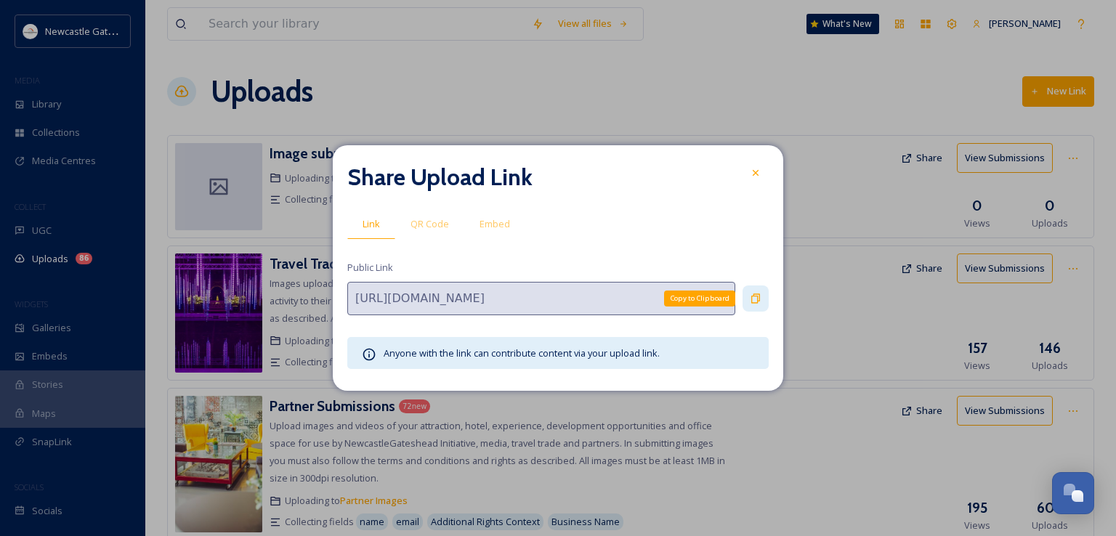
click at [759, 302] on icon at bounding box center [756, 299] width 12 height 12
